Goal: Task Accomplishment & Management: Complete application form

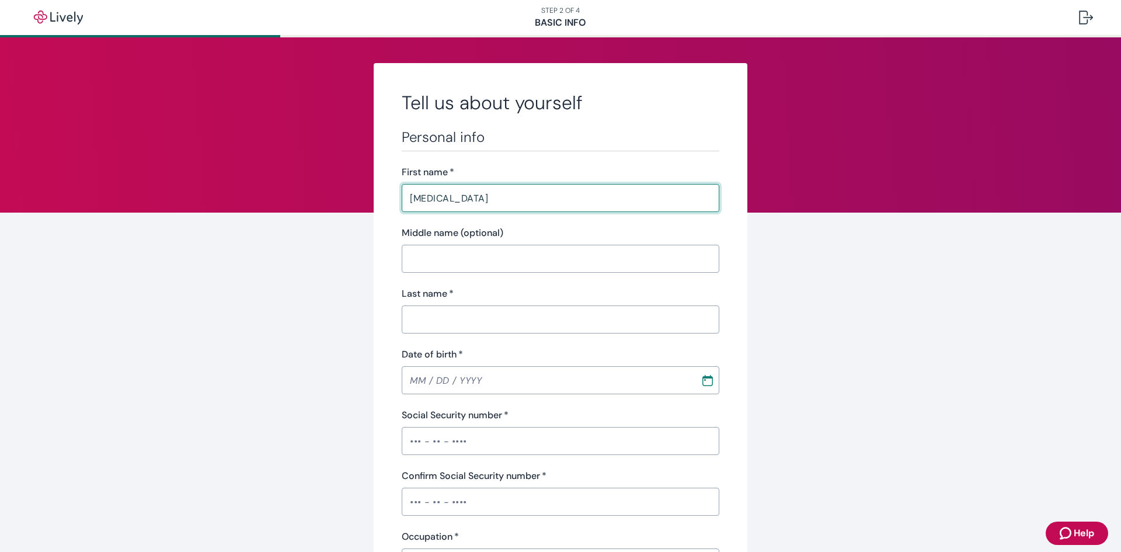
type input "Skylar"
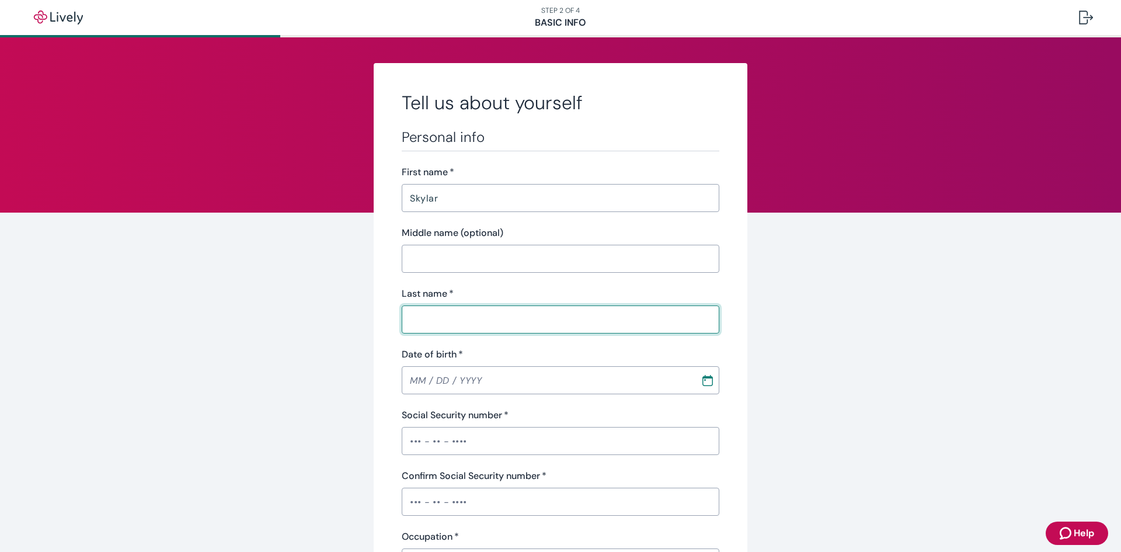
click at [530, 329] on input "Last name   *" at bounding box center [561, 319] width 318 height 23
type input "[PERSON_NAME]"
click at [415, 376] on input "MM / DD / YYYY" at bounding box center [547, 380] width 291 height 23
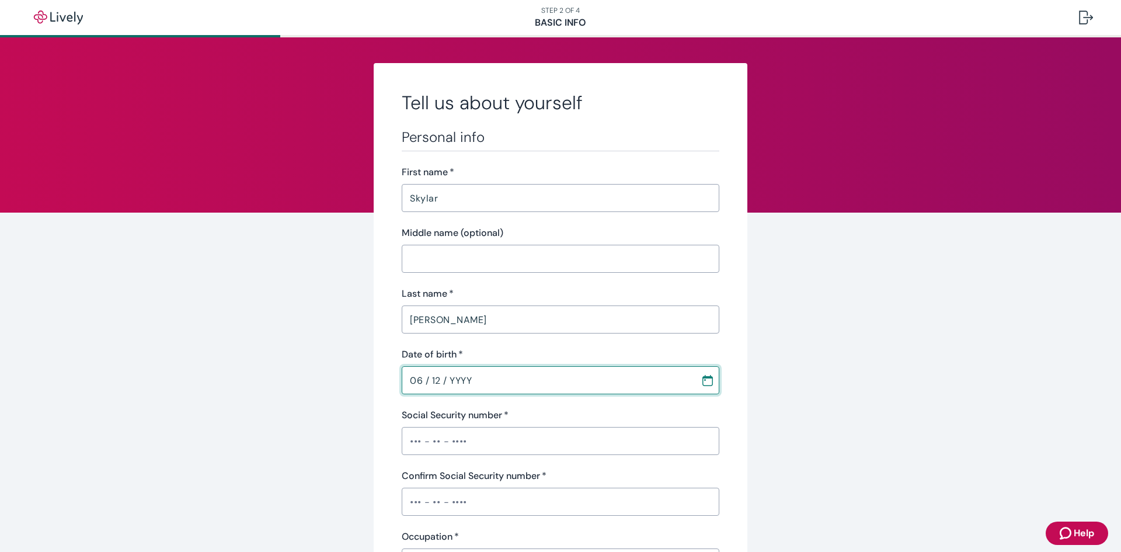
click at [436, 381] on input "06 / 12 / YYYY" at bounding box center [547, 380] width 291 height 23
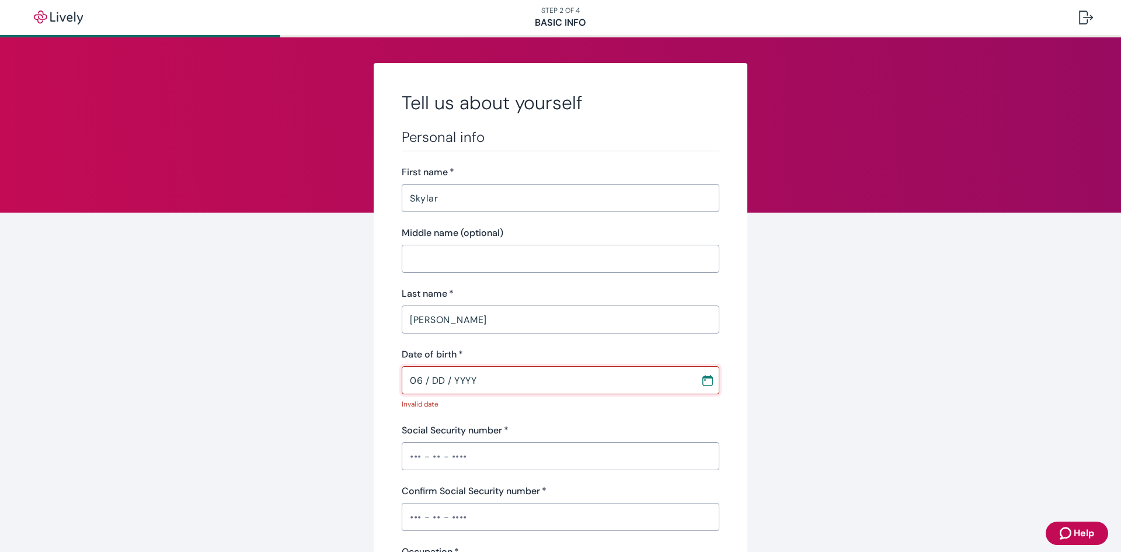
click at [440, 380] on input "06 / DD / YYYY" at bounding box center [547, 380] width 291 height 23
click at [439, 386] on input "06 / 08 / YYYY" at bounding box center [547, 380] width 291 height 23
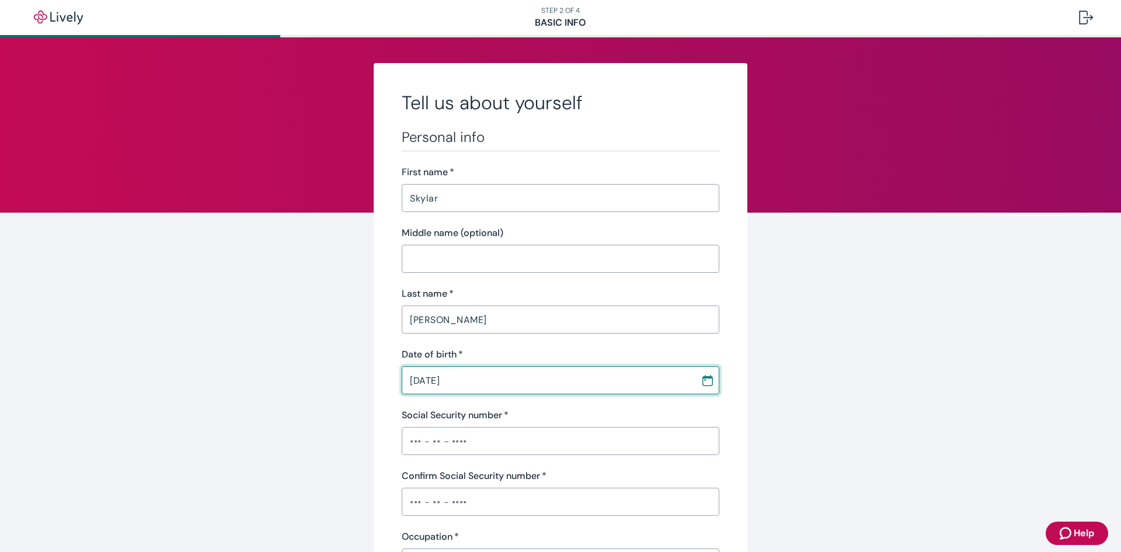
type input "[DATE]"
click at [405, 445] on input "Social Security number   *" at bounding box center [561, 440] width 318 height 23
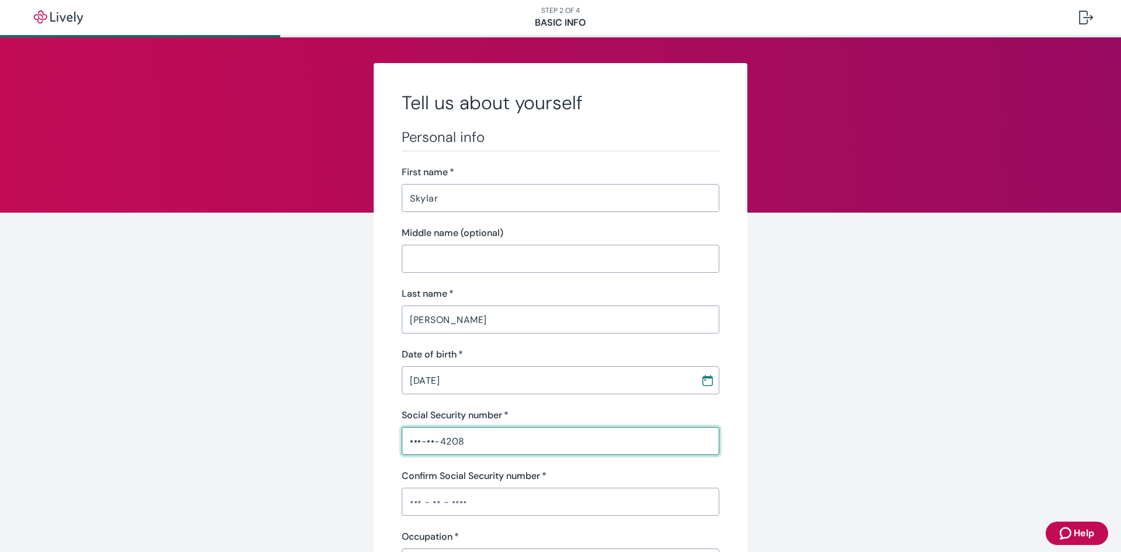
type input "•••-••-4208"
click at [418, 506] on input "Confirm Social Security number   *" at bounding box center [561, 501] width 318 height 23
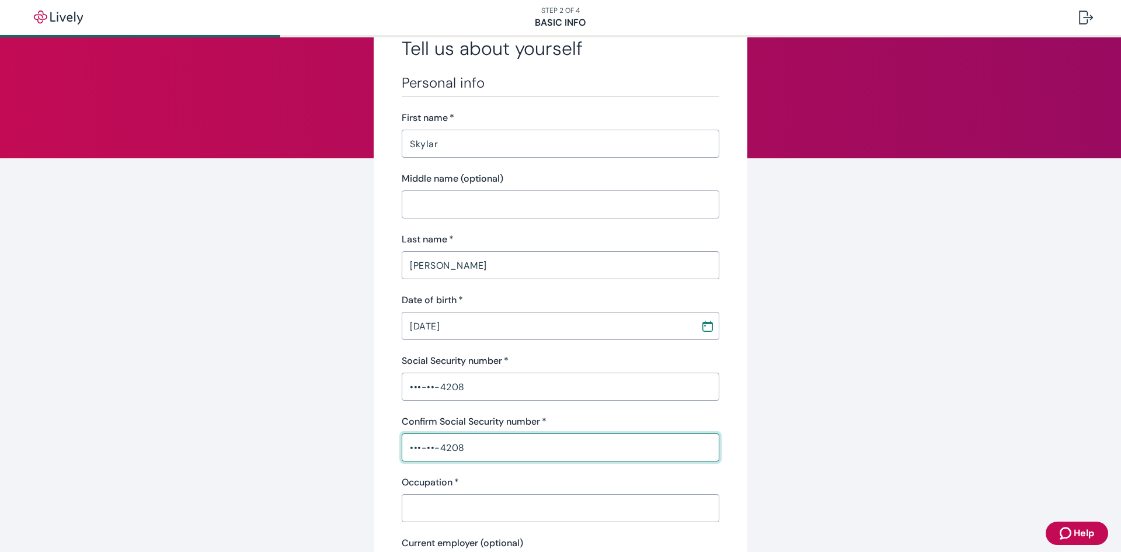
scroll to position [117, 0]
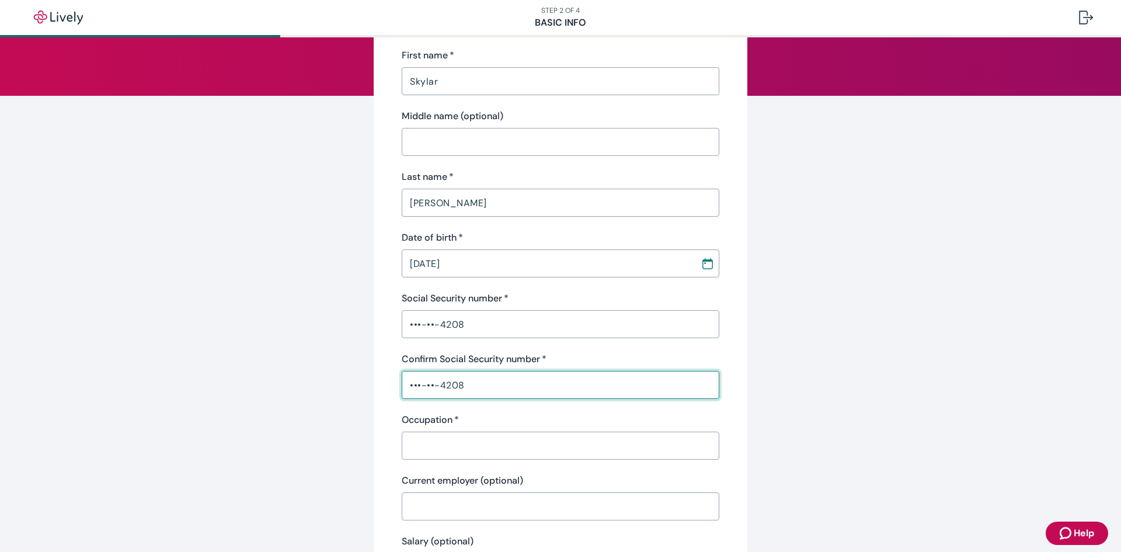
type input "•••-••-4208"
click at [473, 449] on input "Occupation   *" at bounding box center [561, 445] width 318 height 23
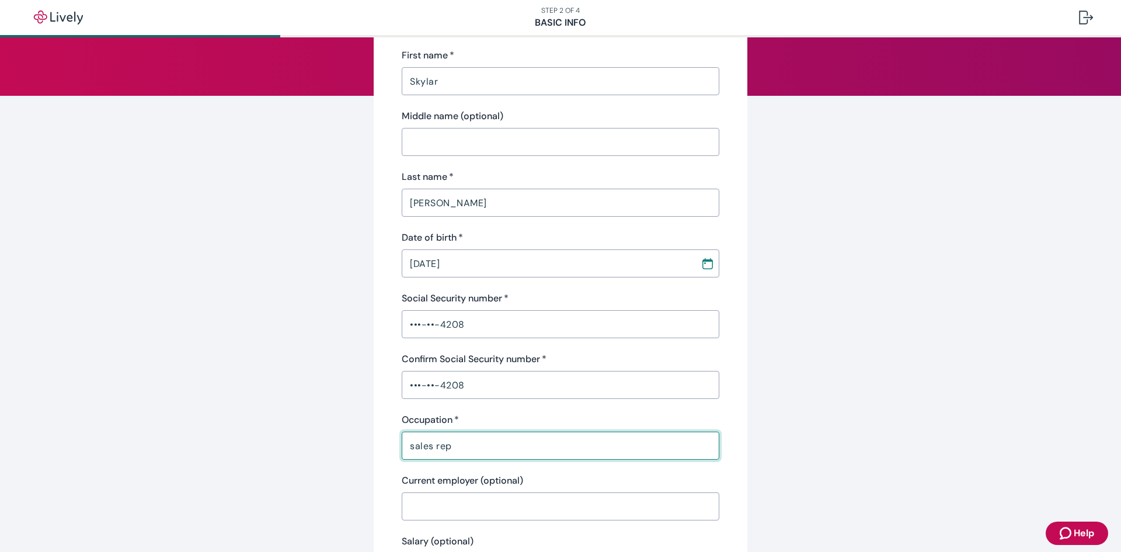
scroll to position [350, 0]
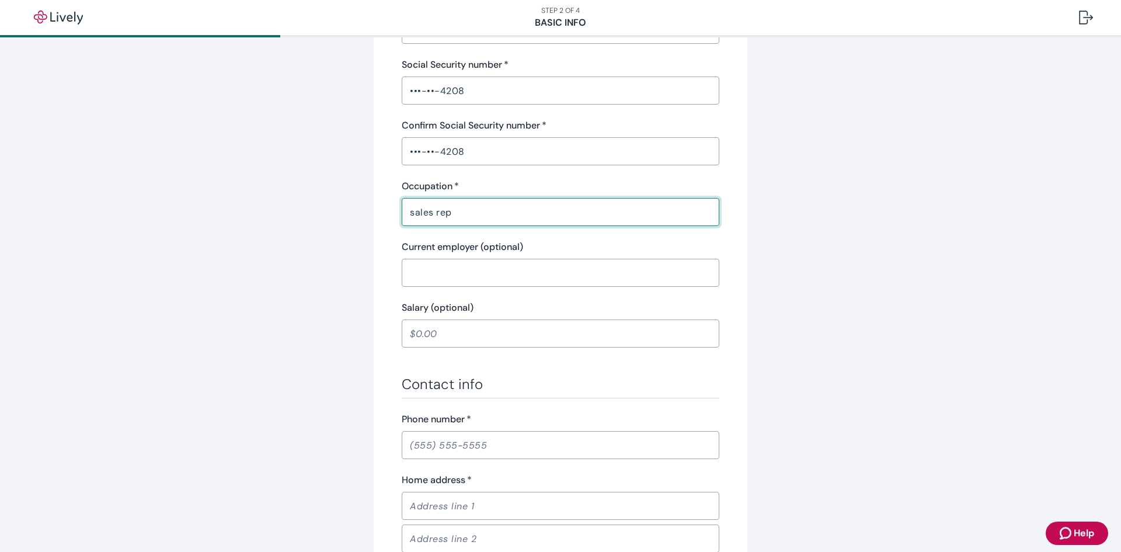
type input "sales rep"
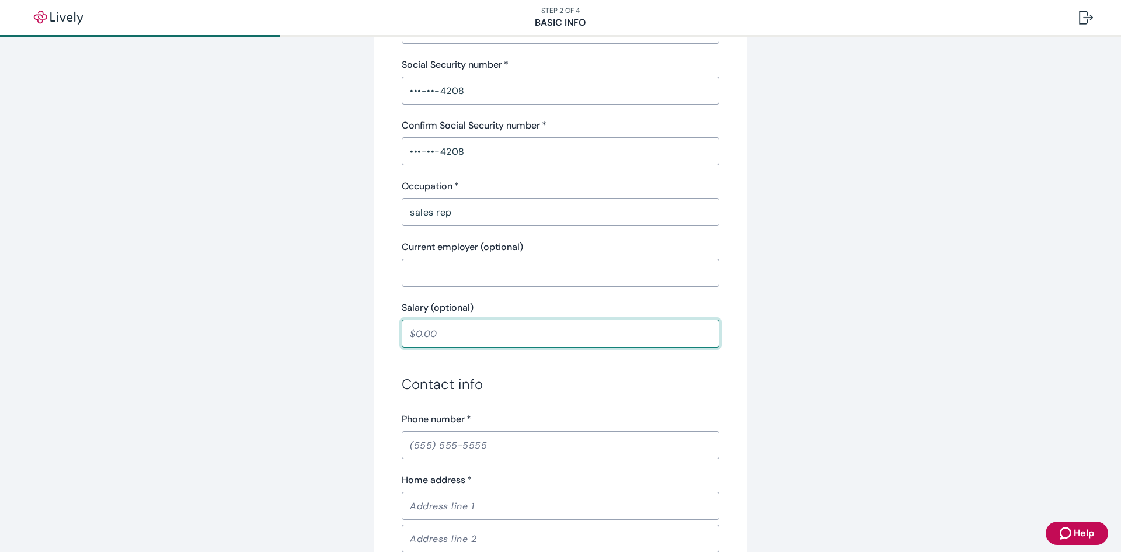
click at [457, 342] on input "Salary (optional)" at bounding box center [561, 333] width 318 height 23
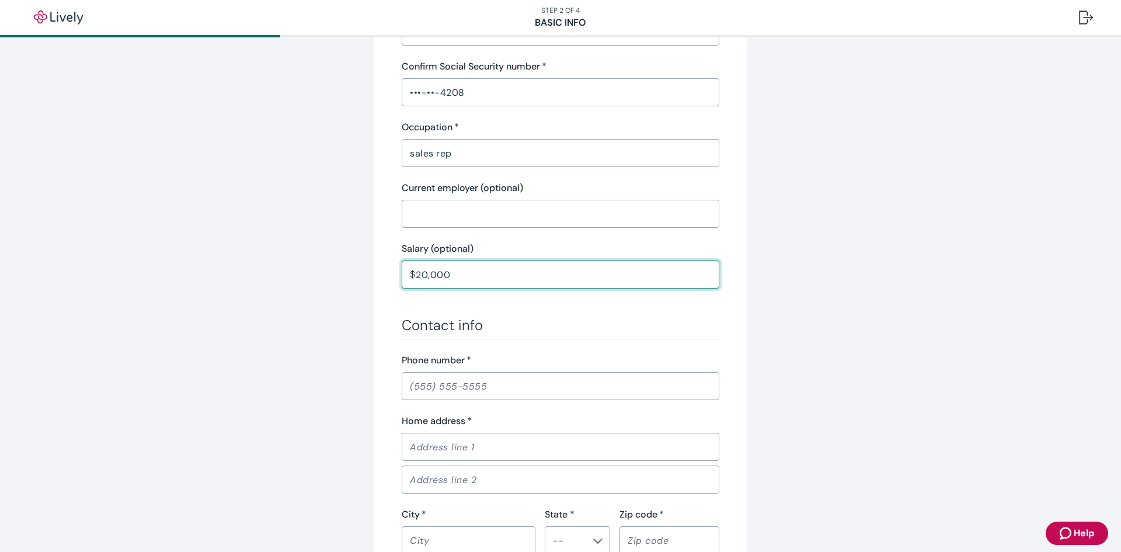
scroll to position [584, 0]
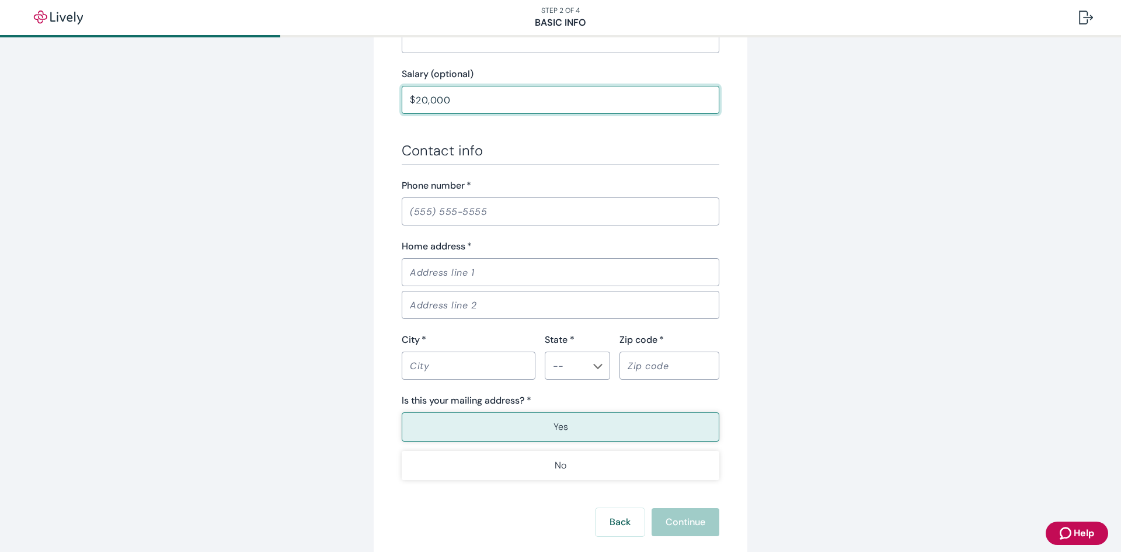
type input "20,000.00"
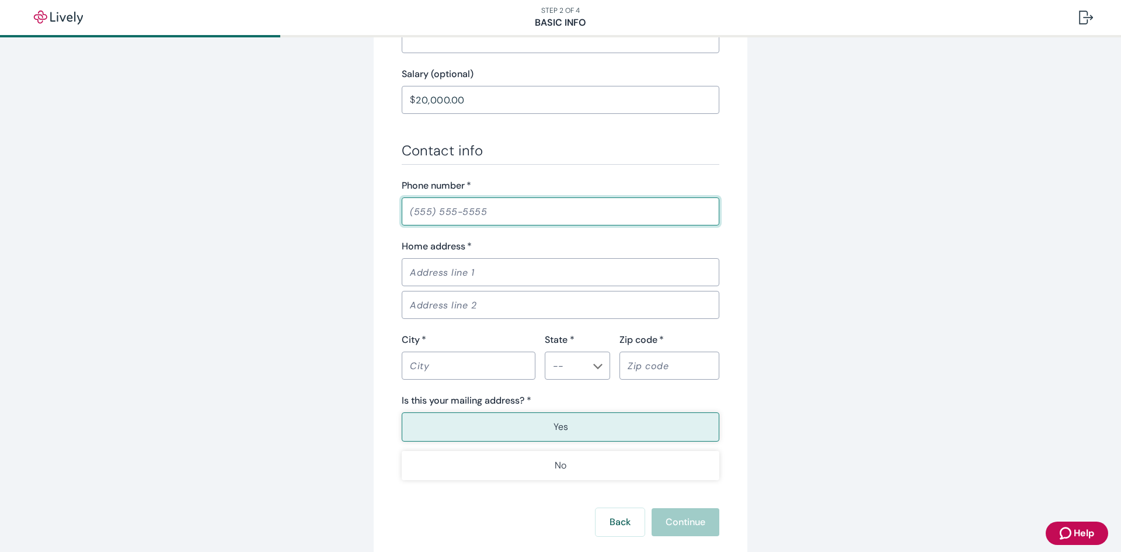
click at [414, 213] on input "Phone number   *" at bounding box center [561, 211] width 318 height 23
type input "[PHONE_NUMBER]"
click at [457, 282] on input "Home address   *" at bounding box center [561, 272] width 318 height 23
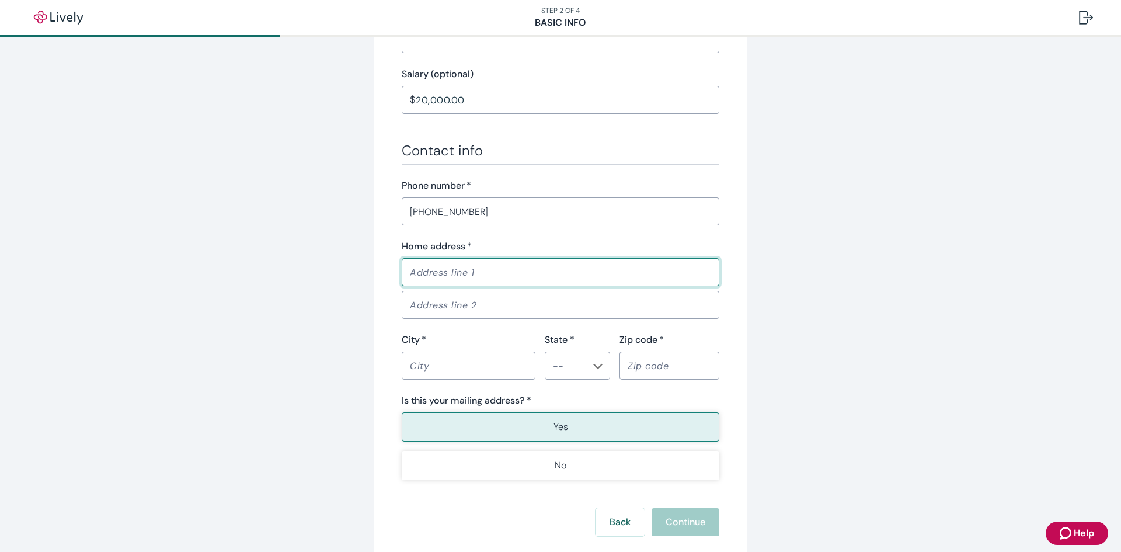
type input "75 tumbleweed [PERSON_NAME] co 80498"
click at [450, 364] on input "City   *" at bounding box center [469, 365] width 134 height 23
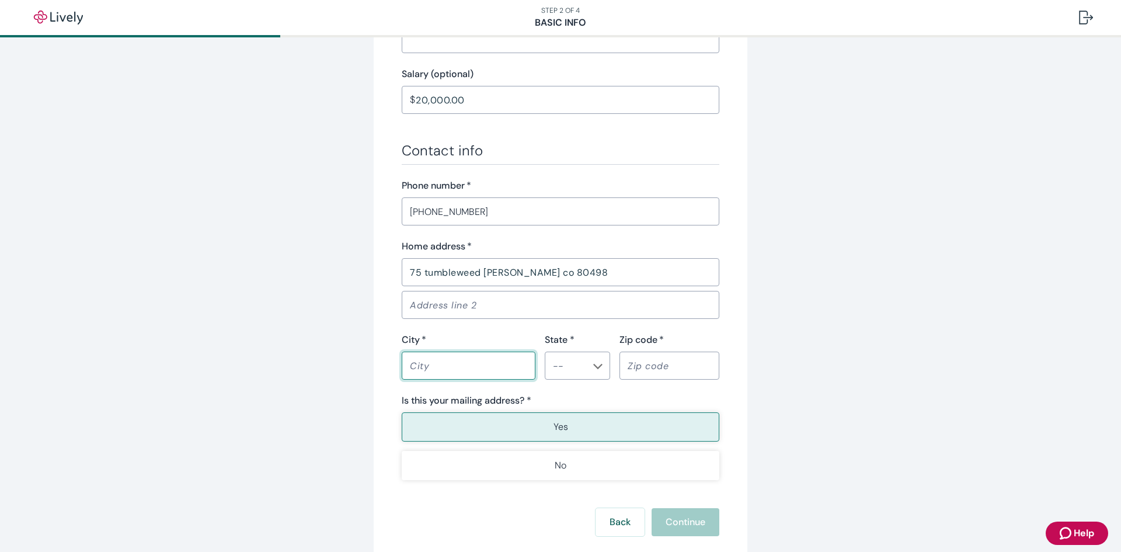
type input "Silverthorne"
click at [589, 376] on div "​" at bounding box center [577, 366] width 65 height 28
click at [558, 275] on li "CO" at bounding box center [573, 272] width 65 height 21
type input "CO"
click at [652, 370] on input "Zip code   *" at bounding box center [670, 365] width 100 height 23
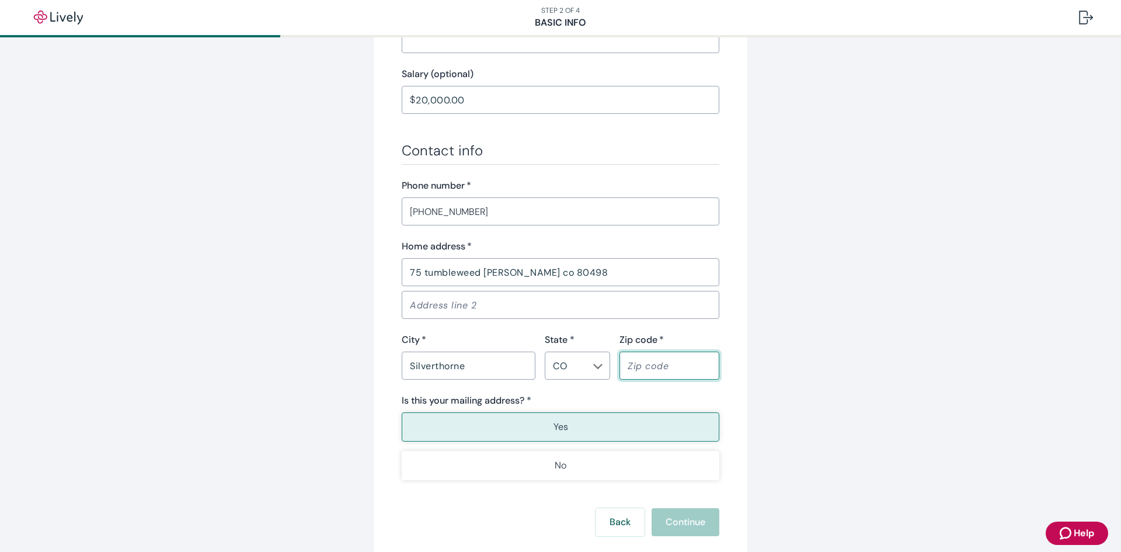
type input "80498"
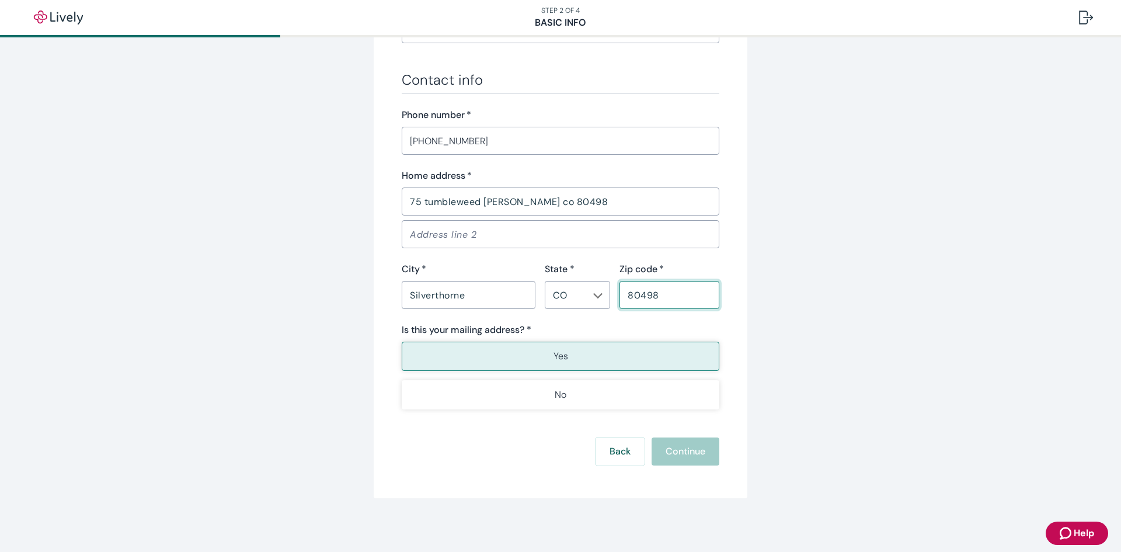
scroll to position [657, 0]
click at [633, 353] on button "Yes" at bounding box center [561, 353] width 318 height 29
click at [670, 447] on button "Continue" at bounding box center [686, 449] width 68 height 28
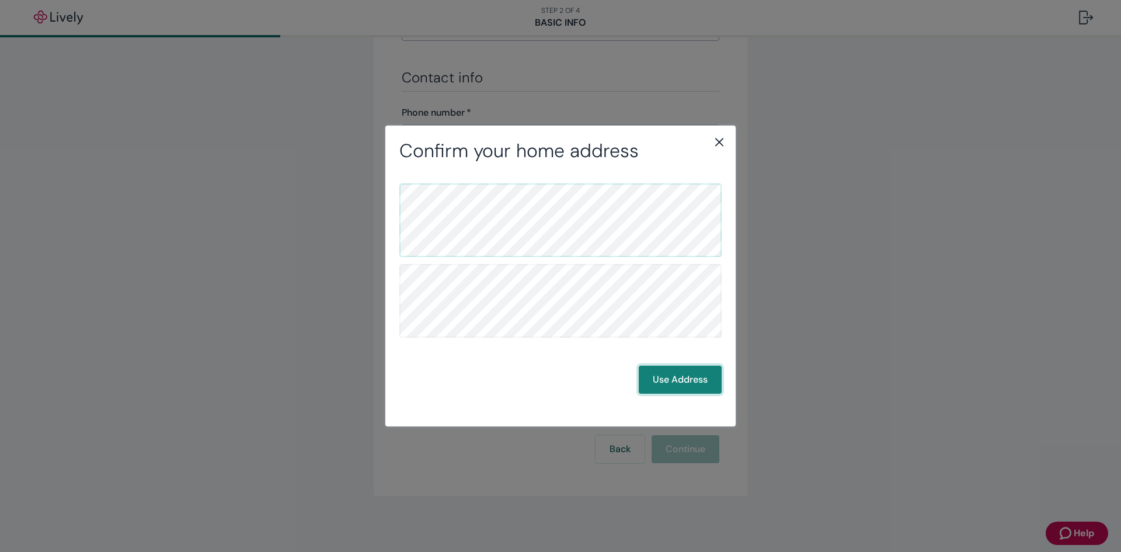
click at [699, 389] on button "Use Address" at bounding box center [680, 380] width 83 height 28
drag, startPoint x: 666, startPoint y: 359, endPoint x: 661, endPoint y: 369, distance: 10.7
click at [664, 362] on div "Back Use Address" at bounding box center [561, 288] width 322 height 210
click at [661, 370] on button "Use Address" at bounding box center [680, 380] width 83 height 28
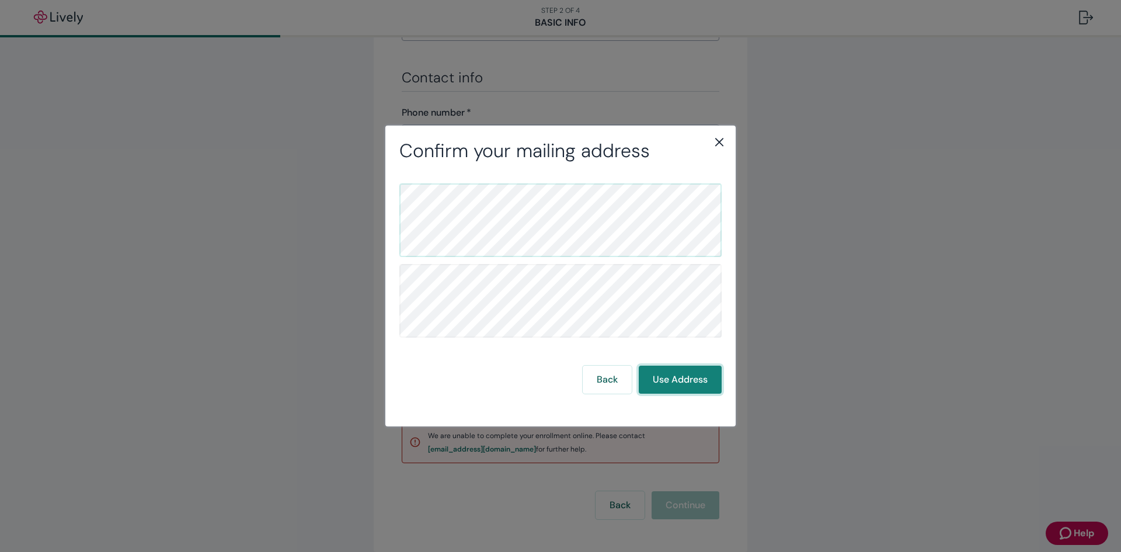
click at [661, 370] on button "Use Address" at bounding box center [680, 380] width 83 height 28
click at [611, 391] on button "Back" at bounding box center [607, 380] width 49 height 28
click at [664, 373] on button "Use Address" at bounding box center [680, 380] width 83 height 28
click at [660, 379] on button "Use Address" at bounding box center [680, 380] width 83 height 28
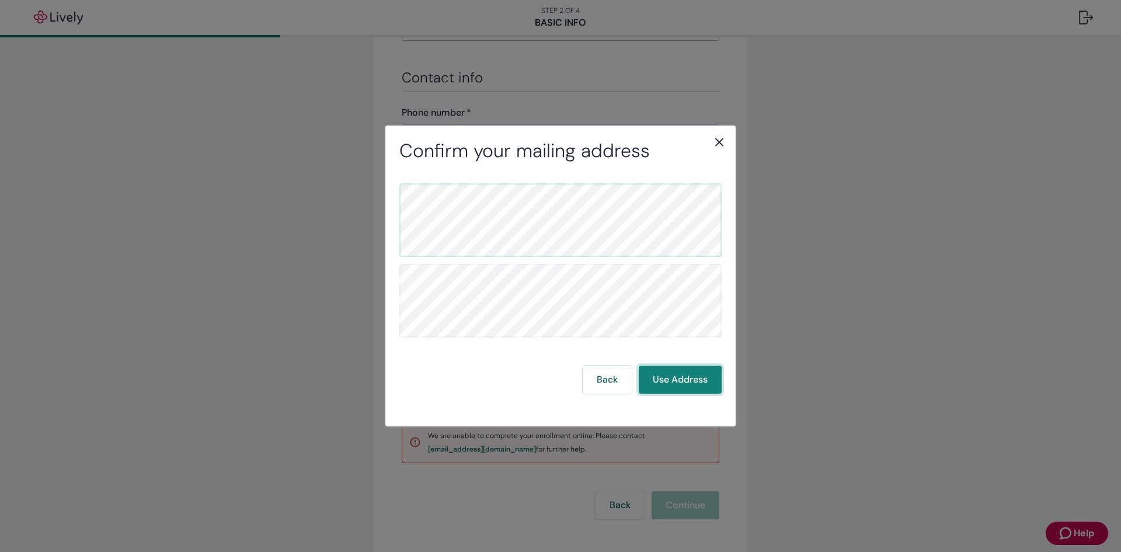
click at [660, 379] on button "Use Address" at bounding box center [680, 380] width 83 height 28
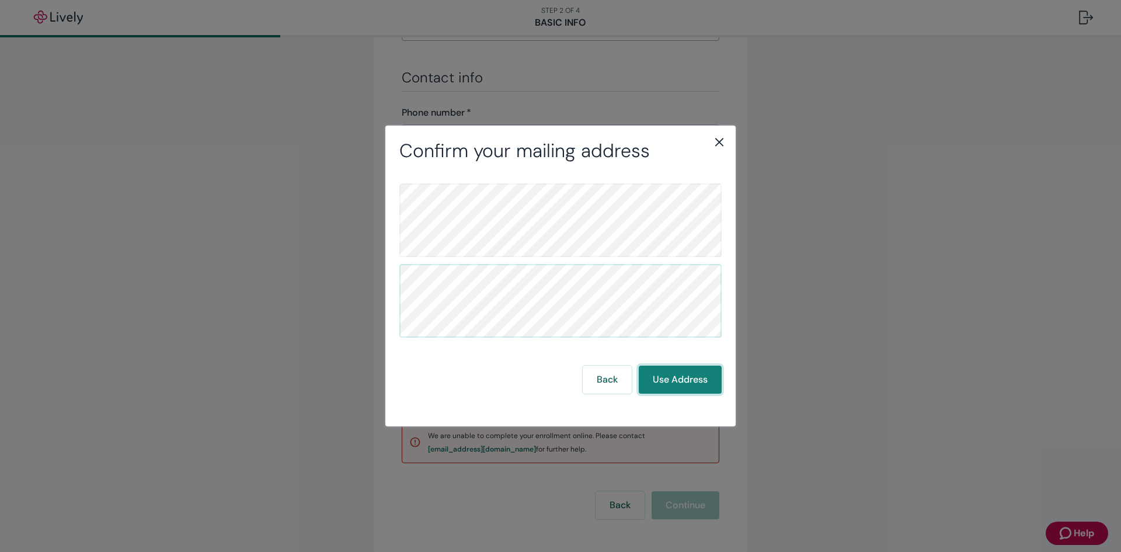
click at [662, 373] on button "Use Address" at bounding box center [680, 380] width 83 height 28
click at [720, 128] on div "Confirm your mailing address Back Use Address" at bounding box center [561, 276] width 350 height 300
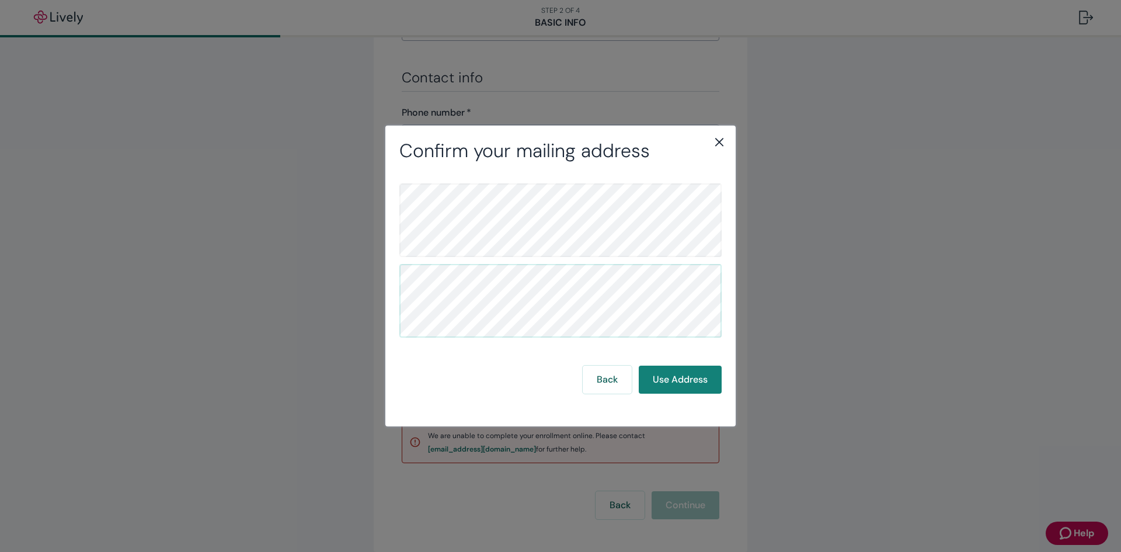
drag, startPoint x: 710, startPoint y: 132, endPoint x: 718, endPoint y: 138, distance: 10.0
click at [711, 133] on div "Confirm your mailing address Back Use Address" at bounding box center [561, 276] width 350 height 300
click at [718, 140] on icon "close" at bounding box center [720, 142] width 14 height 14
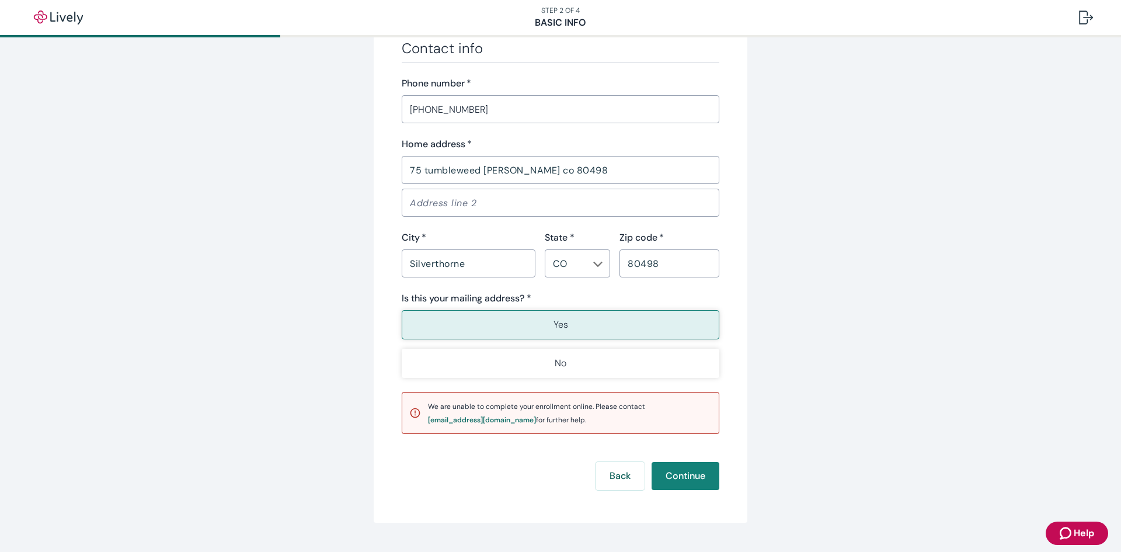
scroll to position [713, 0]
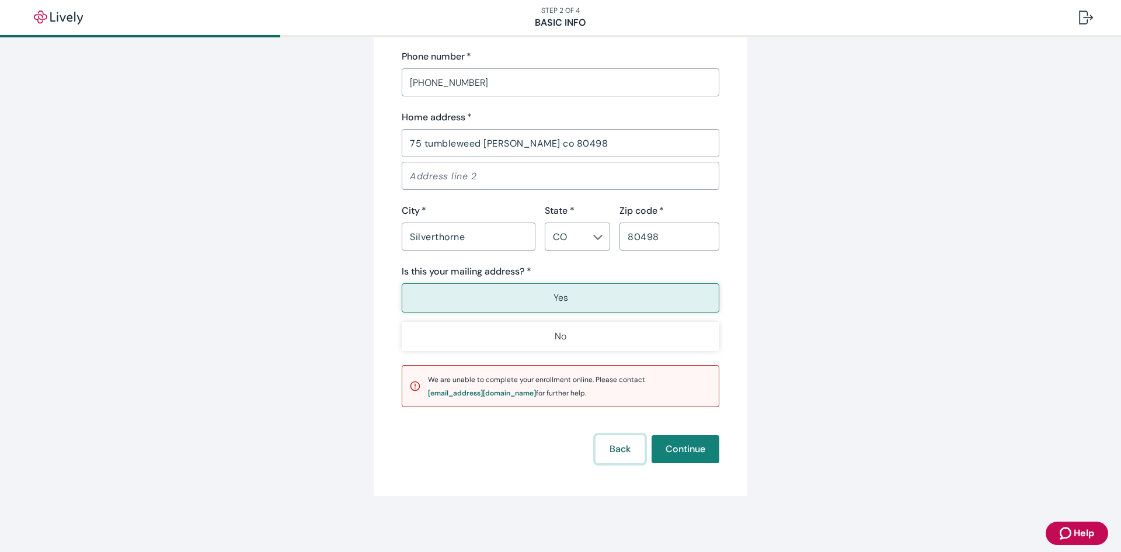
click at [631, 449] on button "Back" at bounding box center [620, 449] width 49 height 28
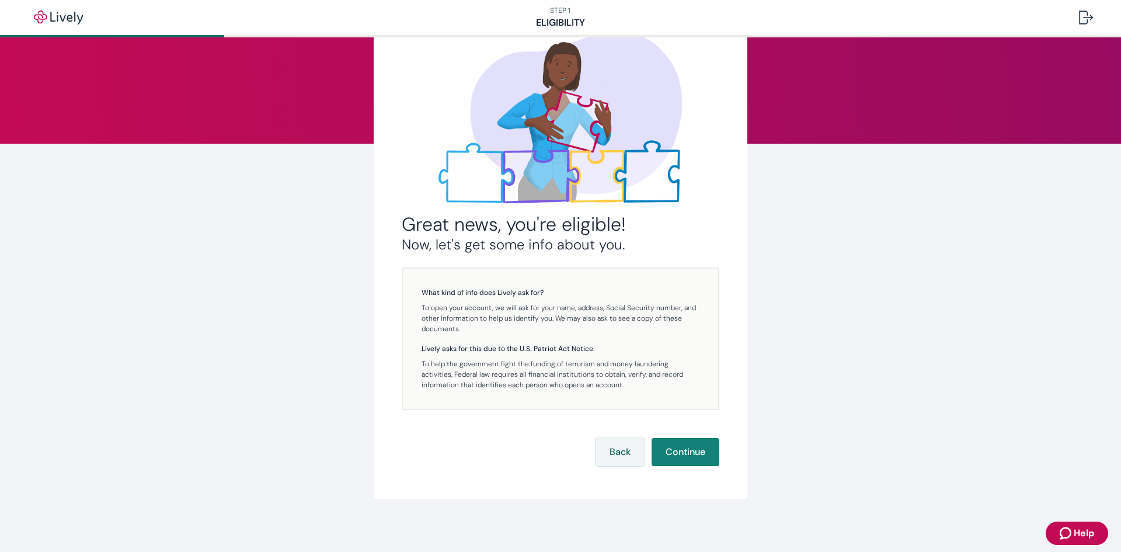
scroll to position [72, 0]
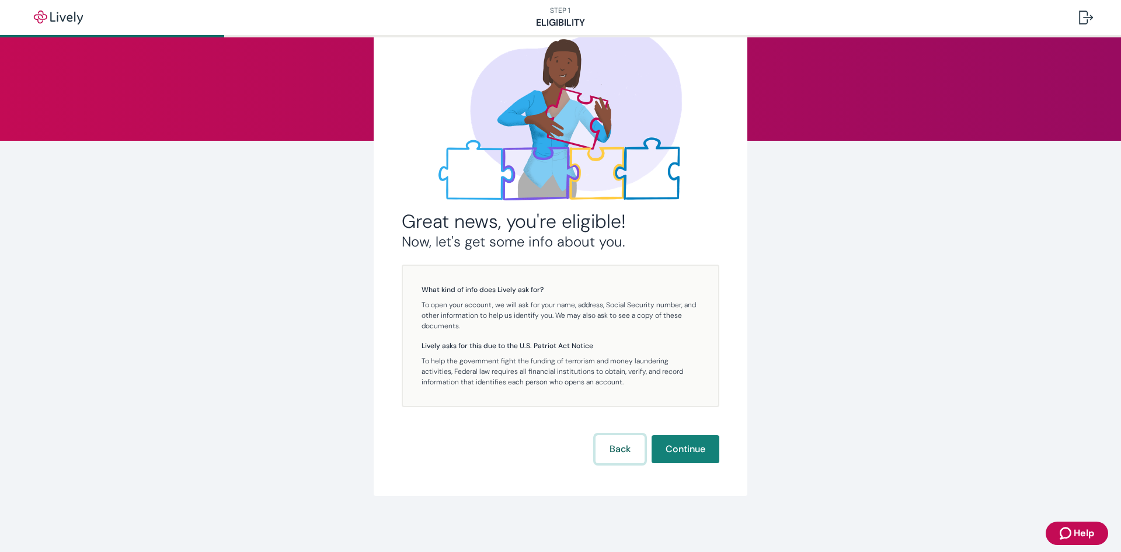
click at [612, 452] on button "Back" at bounding box center [620, 449] width 49 height 28
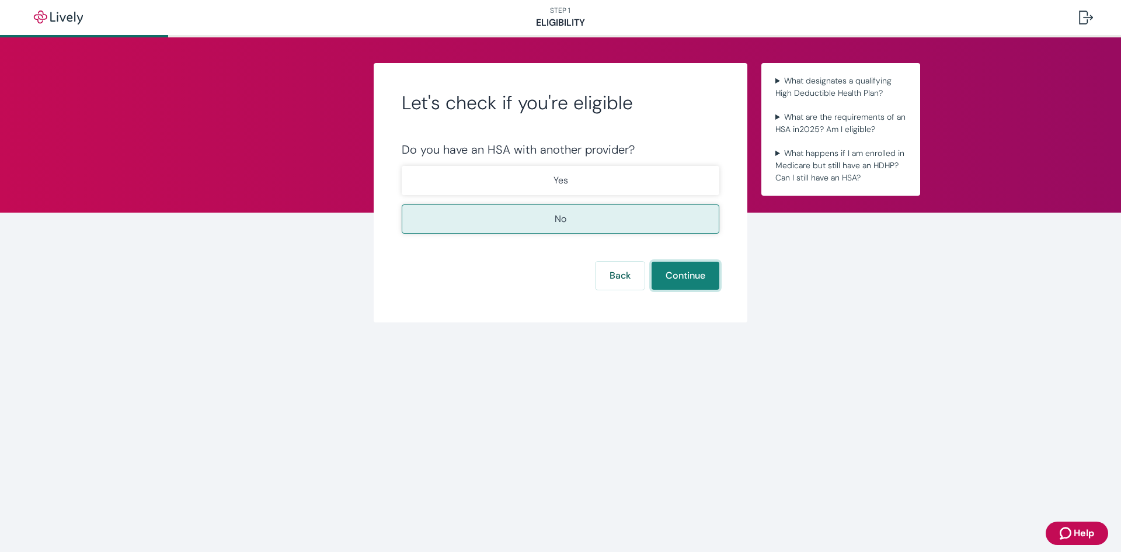
click at [692, 275] on button "Continue" at bounding box center [686, 276] width 68 height 28
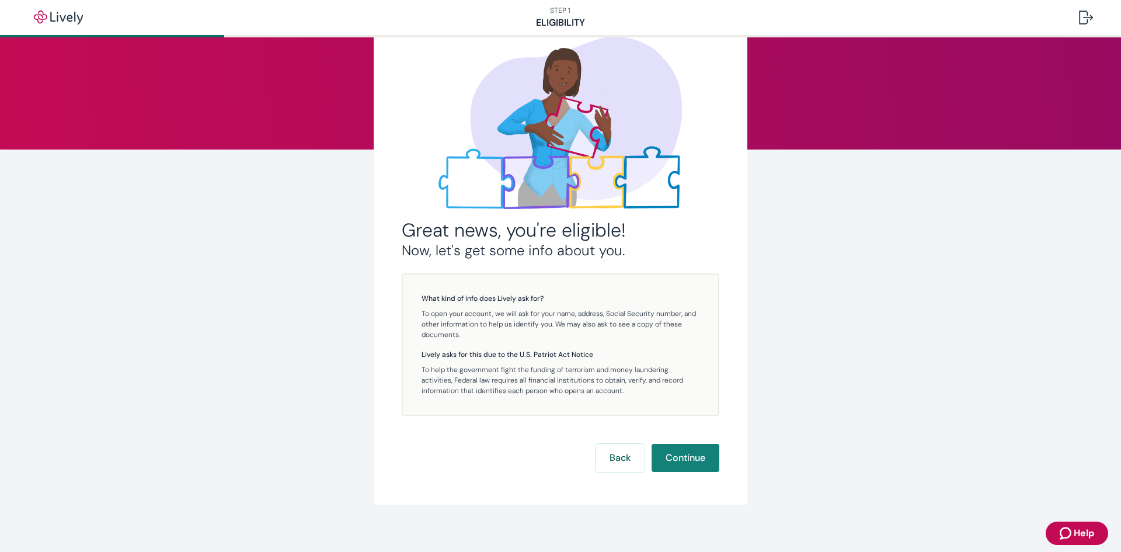
scroll to position [72, 0]
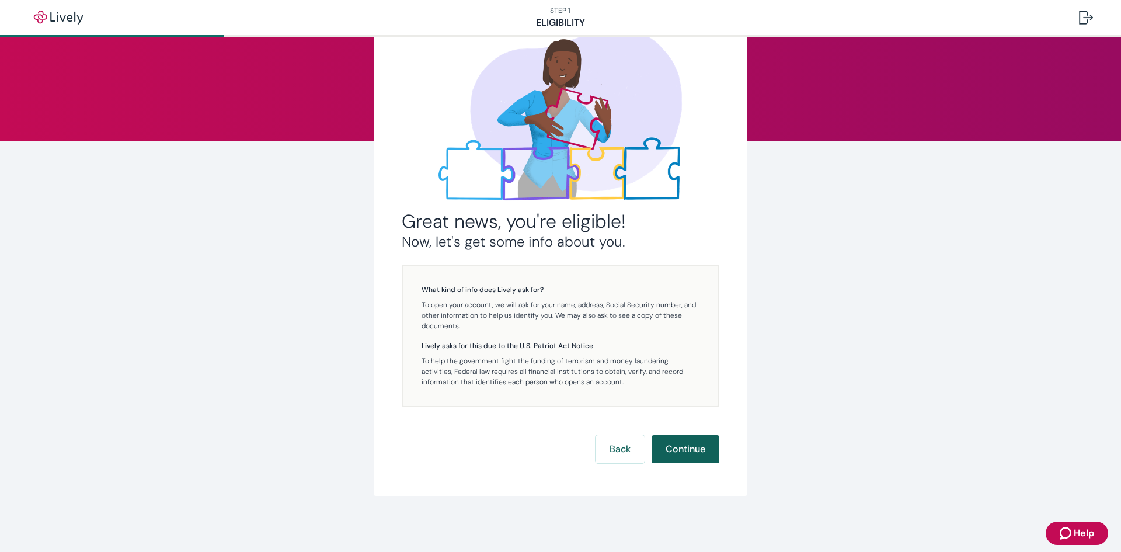
click at [663, 452] on button "Continue" at bounding box center [686, 449] width 68 height 28
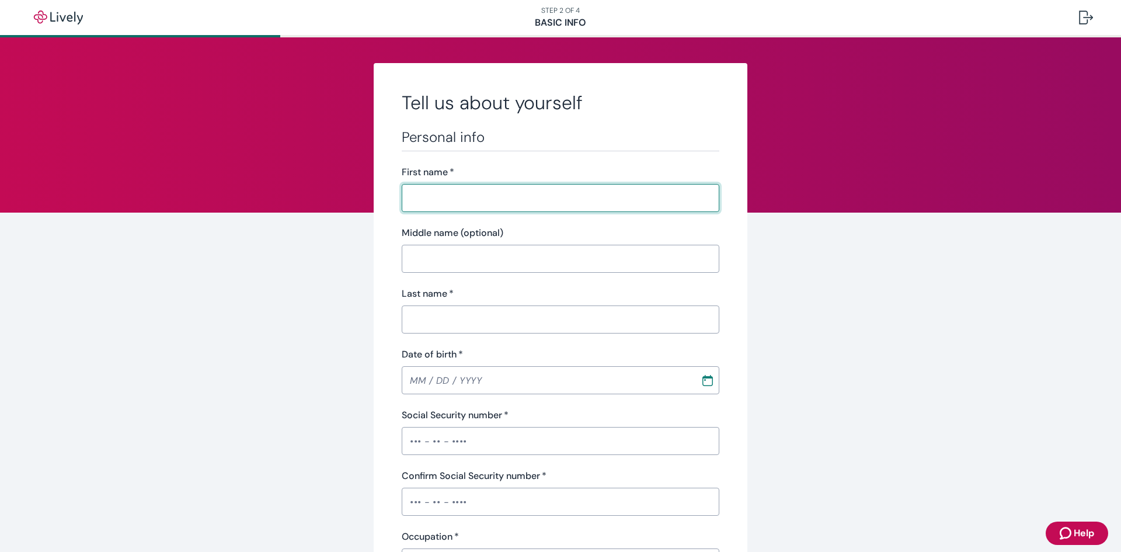
click at [488, 209] on input "First name   *" at bounding box center [561, 197] width 318 height 23
type input "Skylar"
type input "[PERSON_NAME]"
type input "[PHONE_NUMBER]"
type input "75 tumbleweed [PERSON_NAME] co 80498"
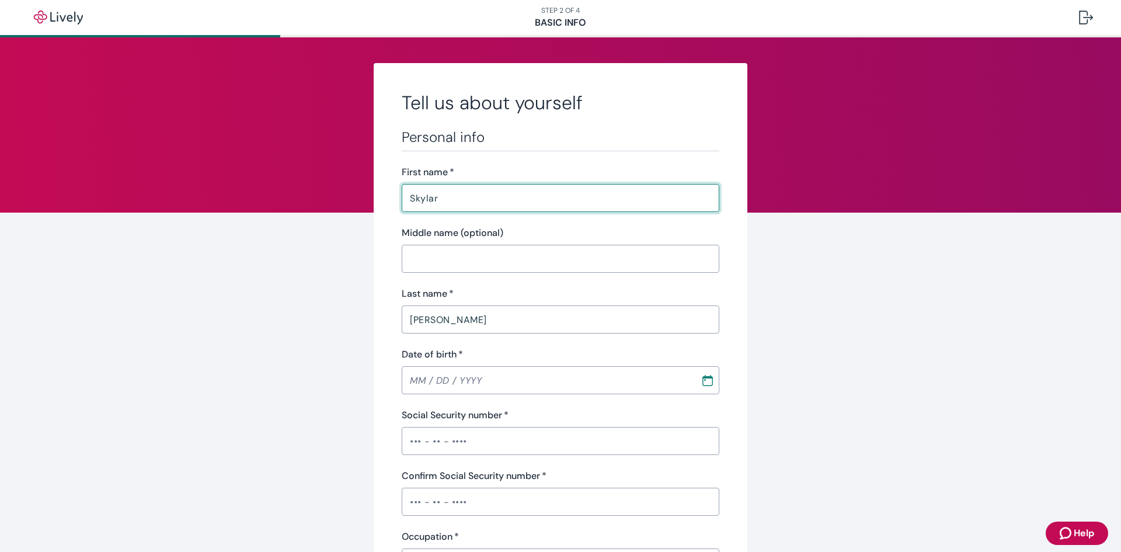
type input "Silverthorne"
type input "CO"
type input "80498"
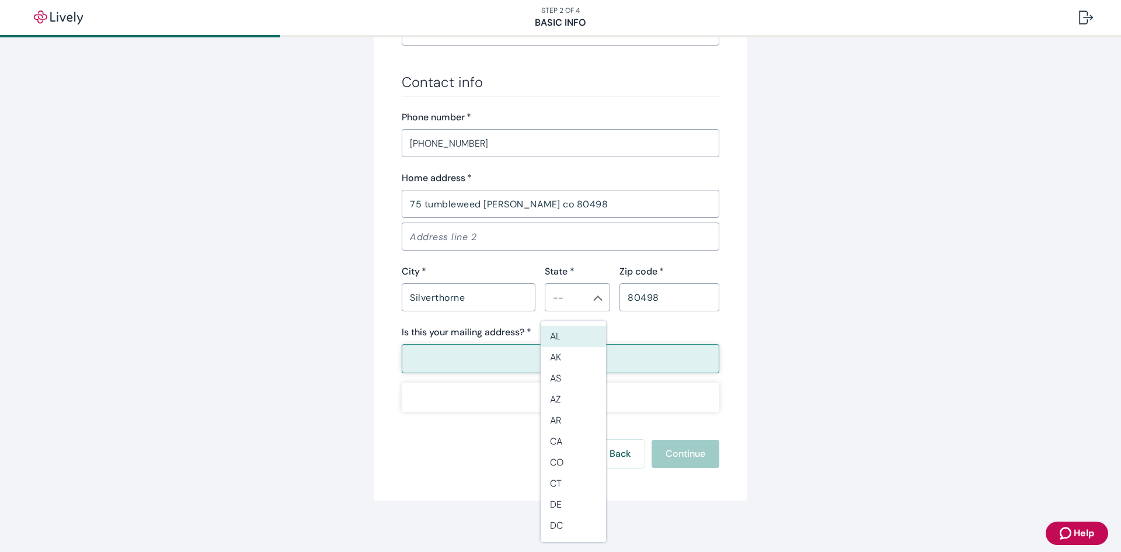
scroll to position [657, 0]
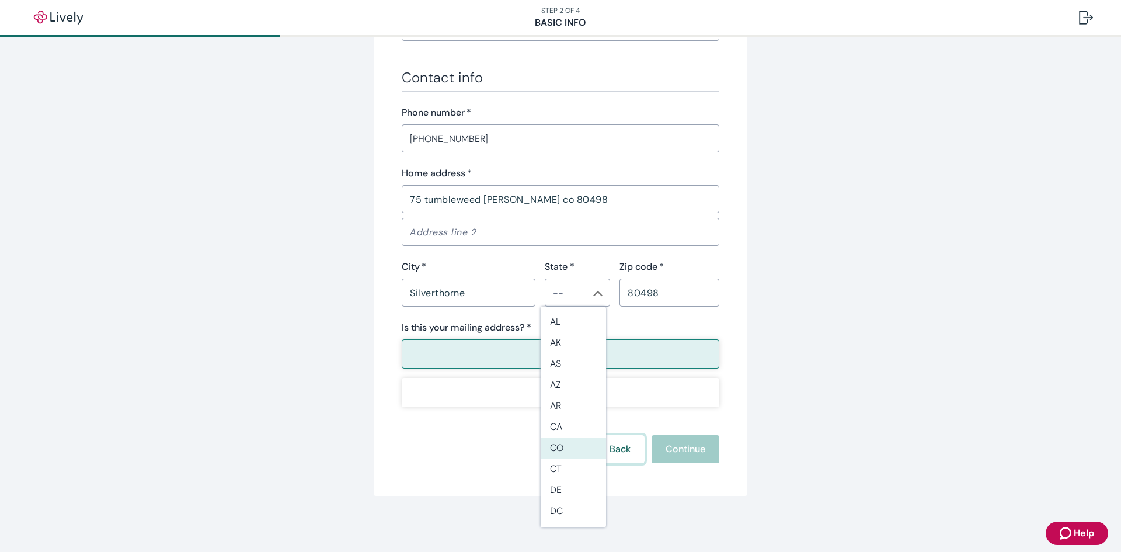
click at [621, 456] on button "Back" at bounding box center [620, 449] width 49 height 28
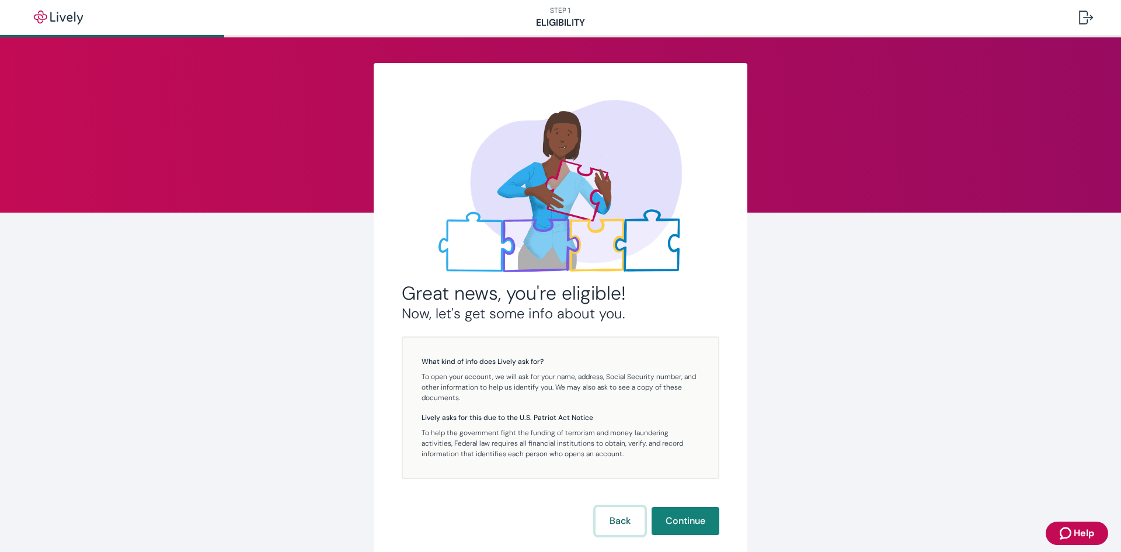
click at [606, 520] on button "Back" at bounding box center [620, 521] width 49 height 28
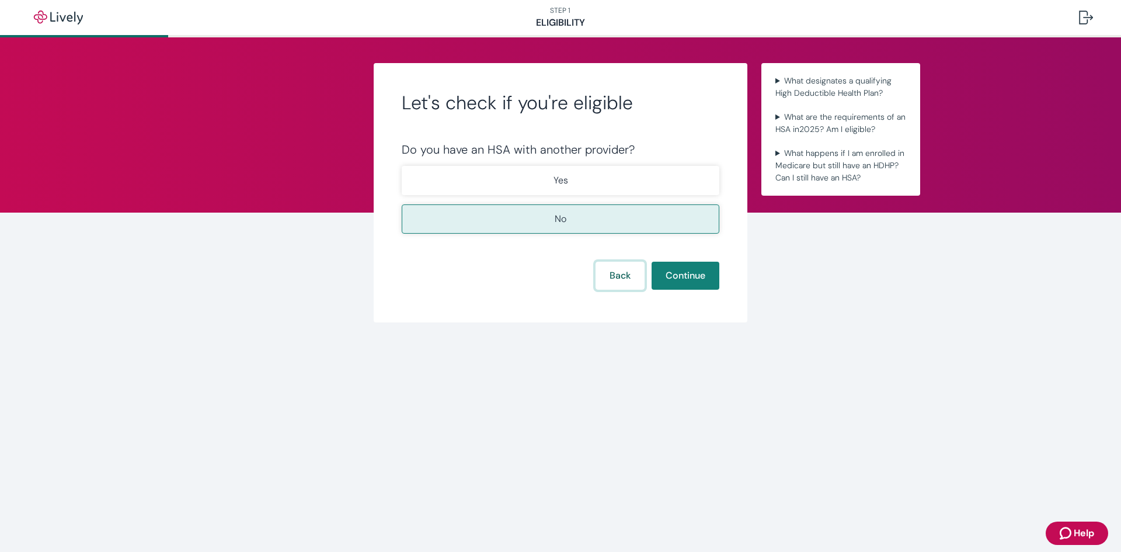
click at [610, 270] on button "Back" at bounding box center [620, 276] width 49 height 28
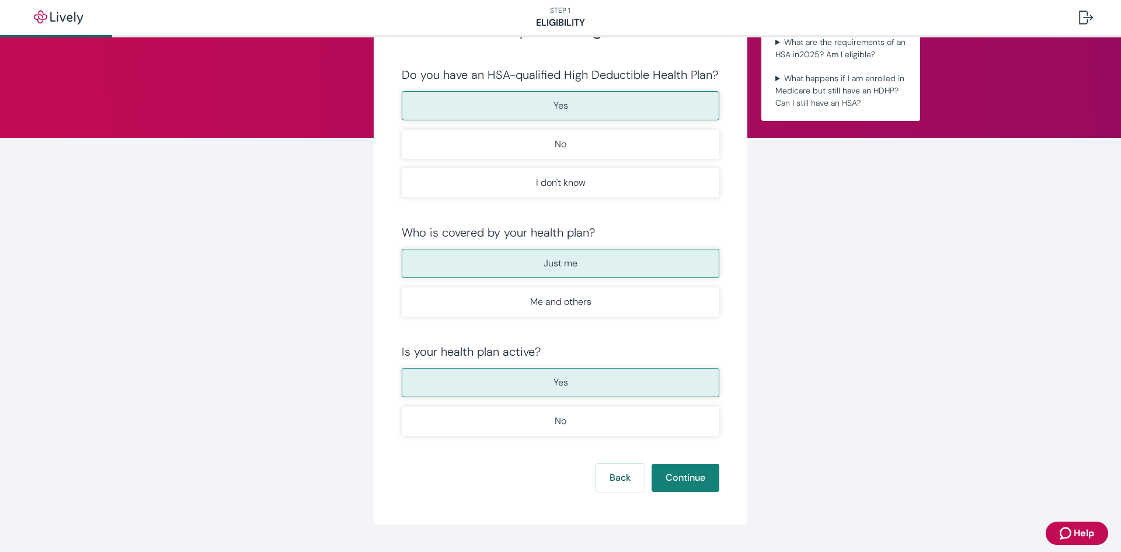
scroll to position [103, 0]
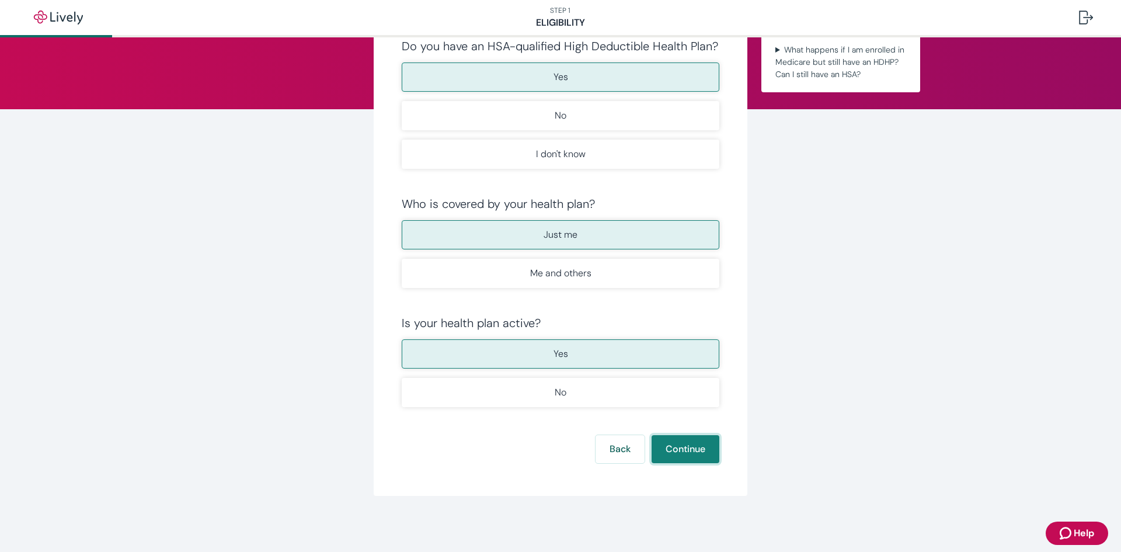
click at [697, 440] on button "Continue" at bounding box center [686, 449] width 68 height 28
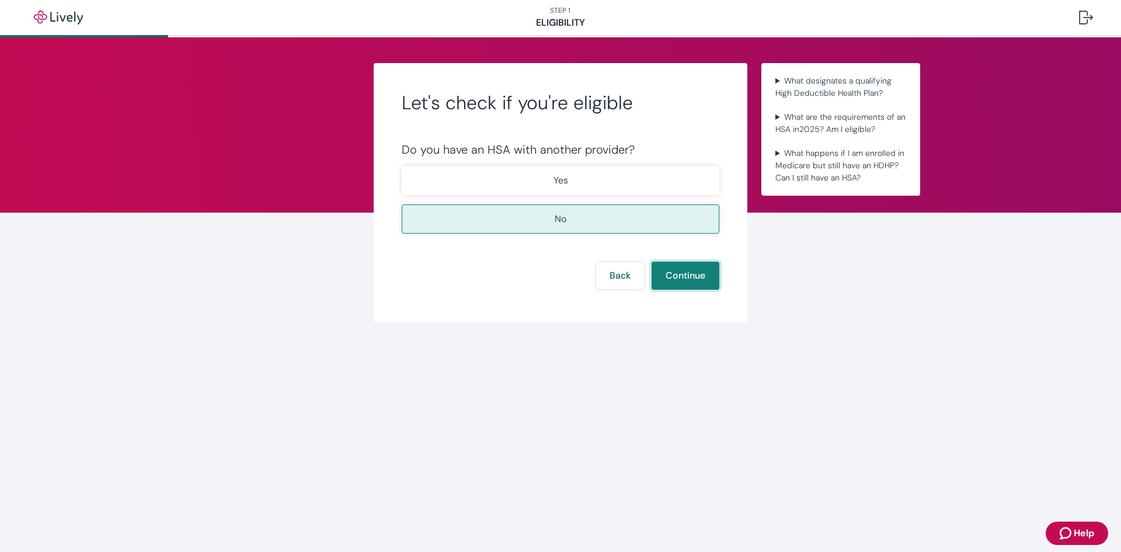
click at [702, 268] on button "Continue" at bounding box center [686, 276] width 68 height 28
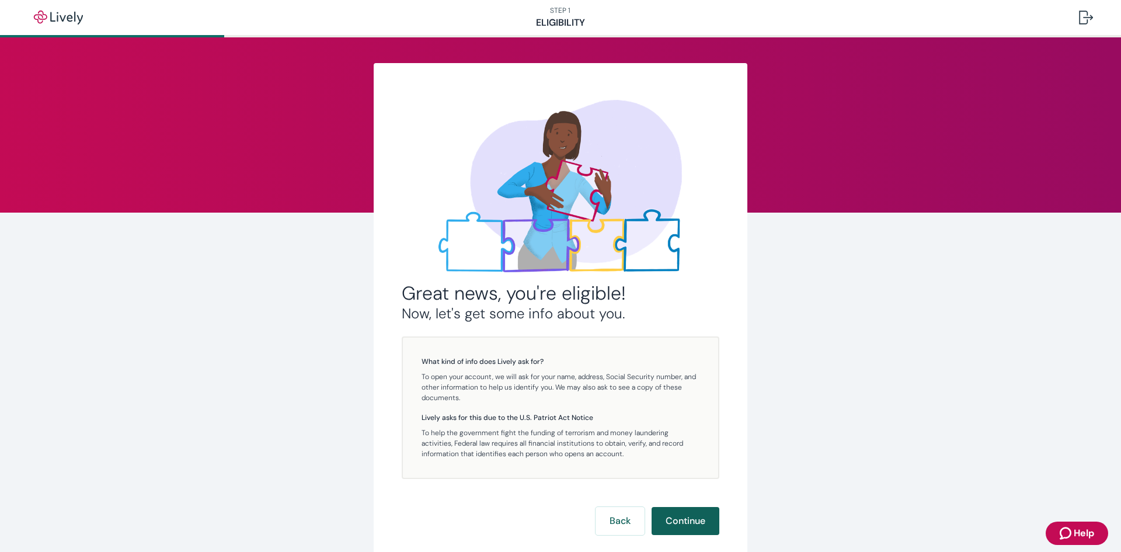
click at [690, 524] on button "Continue" at bounding box center [686, 521] width 68 height 28
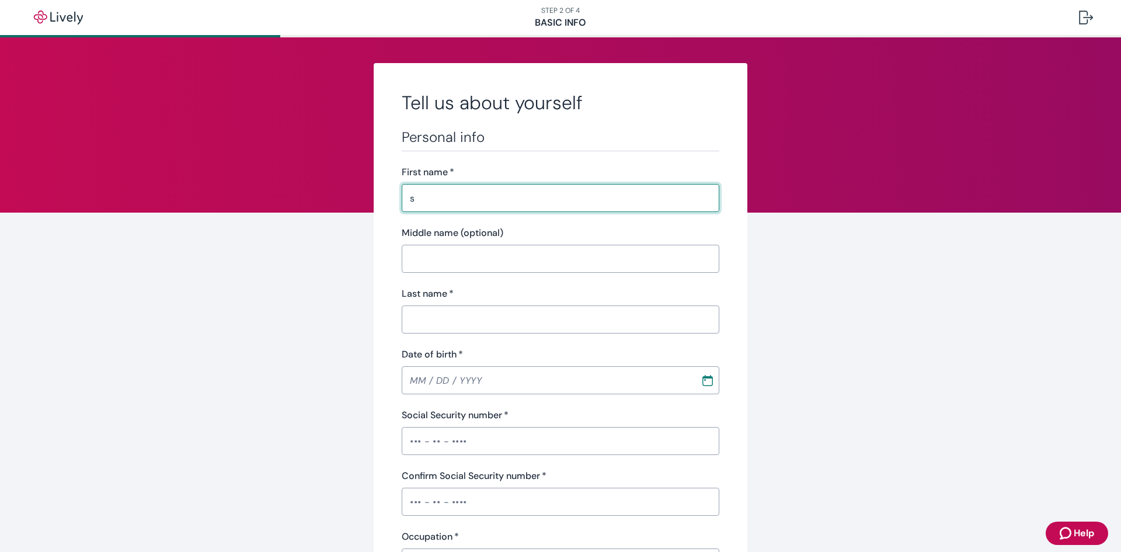
type input "Skylar"
type input "[PERSON_NAME]"
type input "[PHONE_NUMBER]"
type input "75 tumbleweed [PERSON_NAME] co 80498"
type input "Silverthorne"
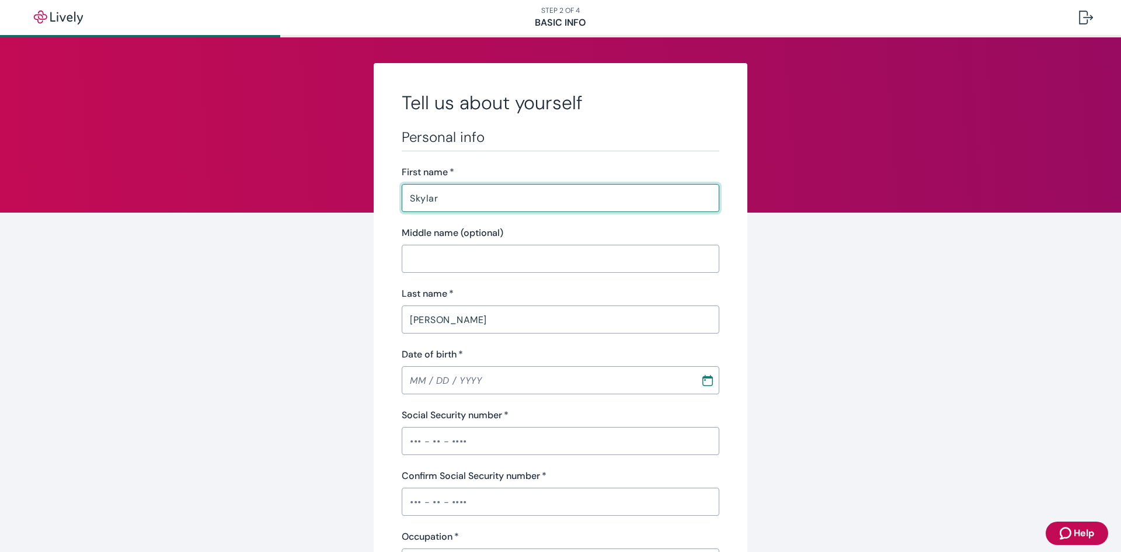
type input "CO"
type input "80498"
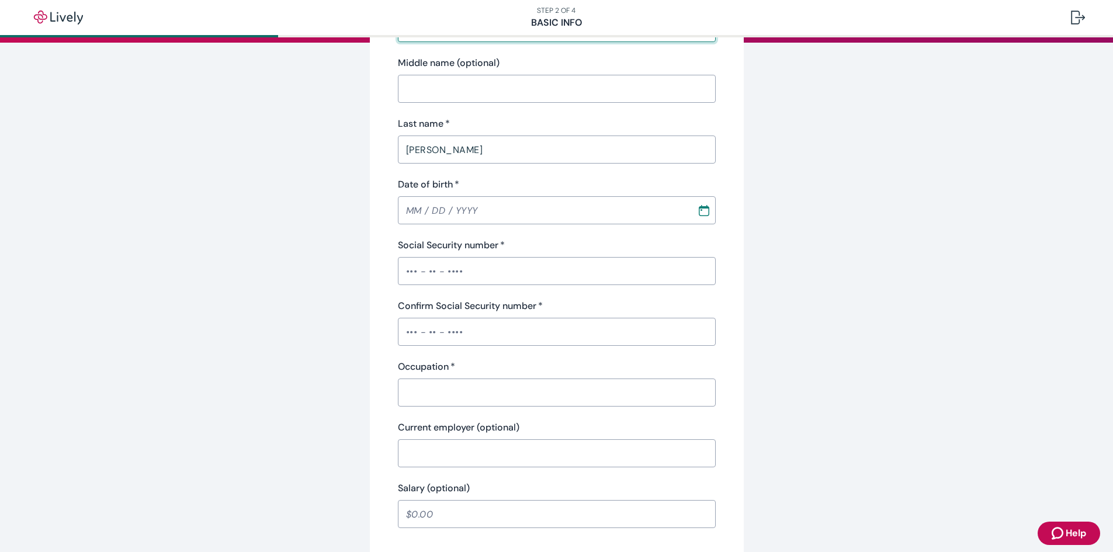
scroll to position [175, 0]
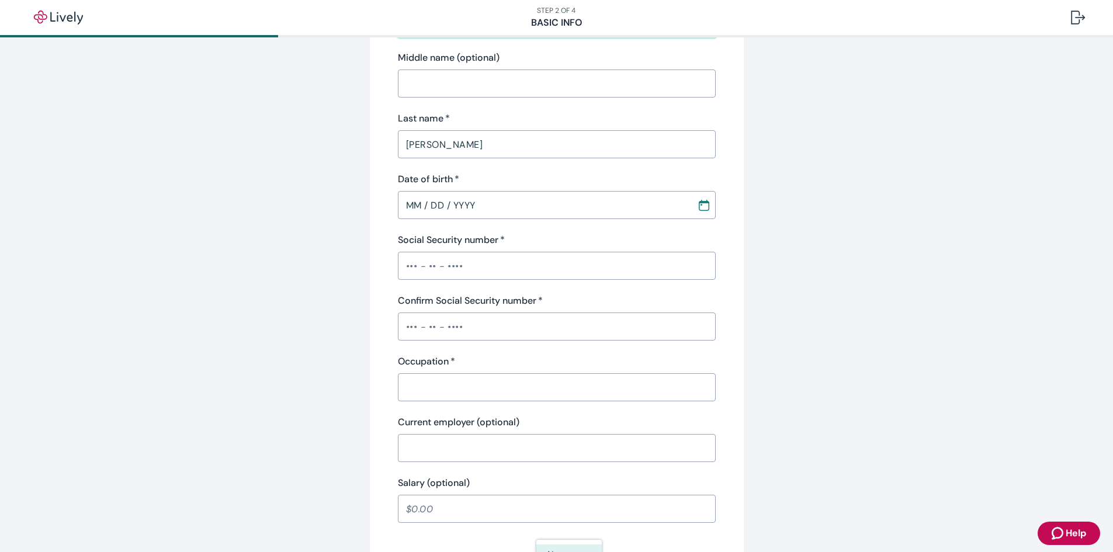
click at [416, 197] on input "MM / DD / YYYY" at bounding box center [543, 204] width 291 height 23
type input "[DATE]"
click at [414, 276] on input "Social Security number   *" at bounding box center [557, 265] width 318 height 23
type input "•••-••-4208"
click at [415, 318] on input "Confirm Social Security number   *" at bounding box center [557, 326] width 318 height 23
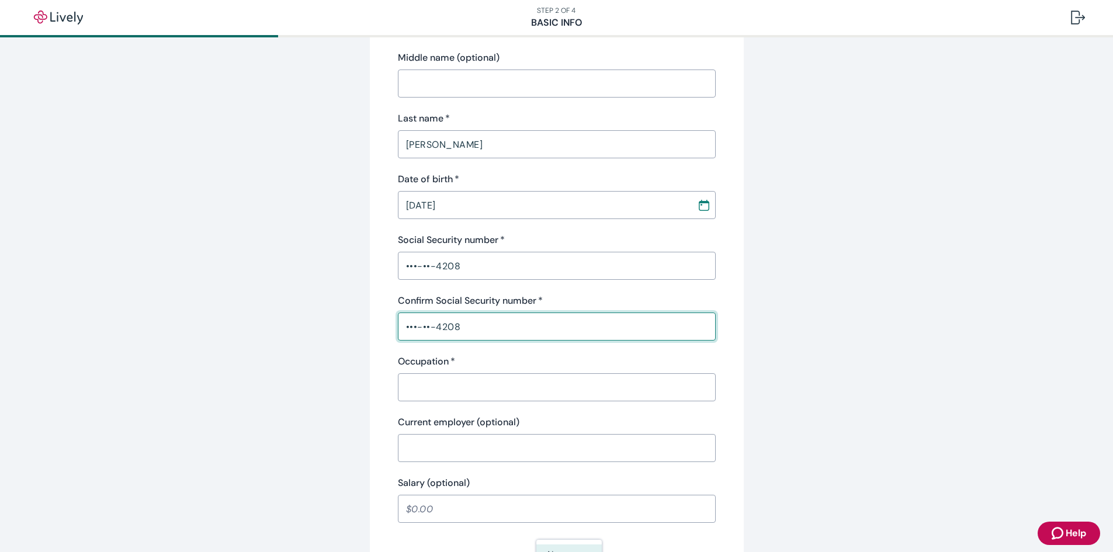
type input "•••-••-4208"
click at [442, 384] on input "Occupation   *" at bounding box center [557, 387] width 318 height 23
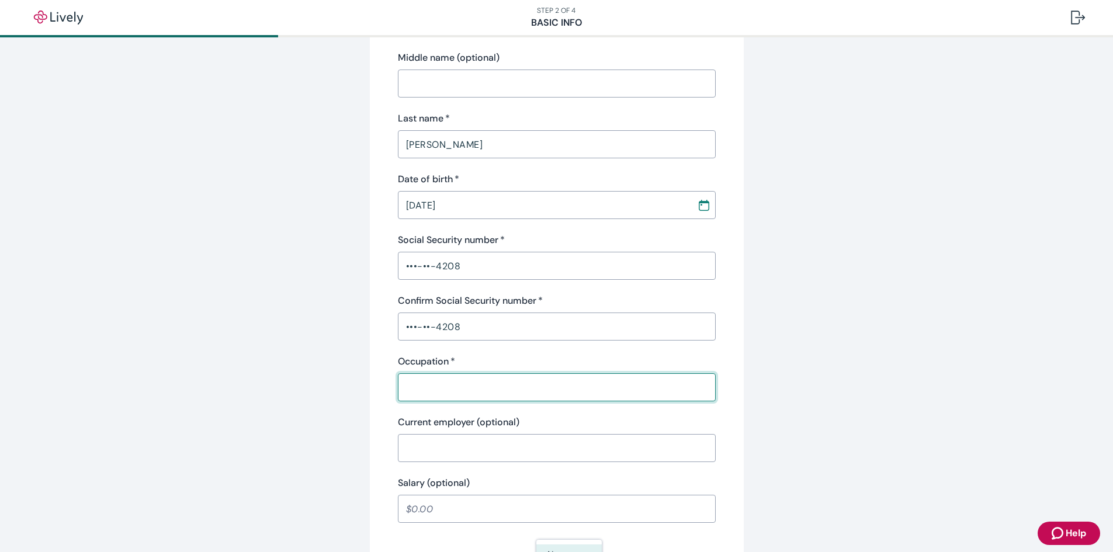
type input "Sales rep"
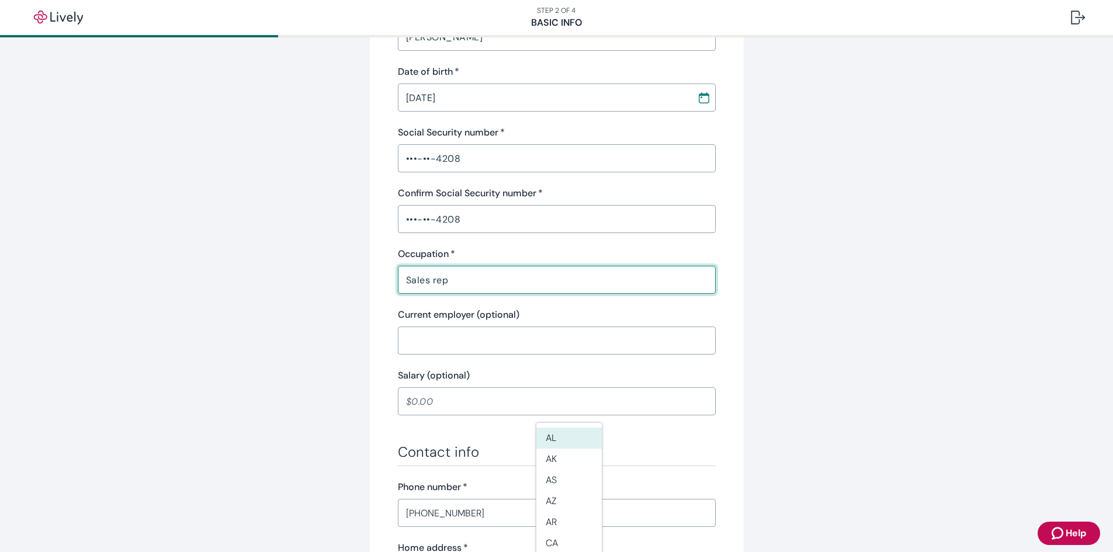
scroll to position [292, 0]
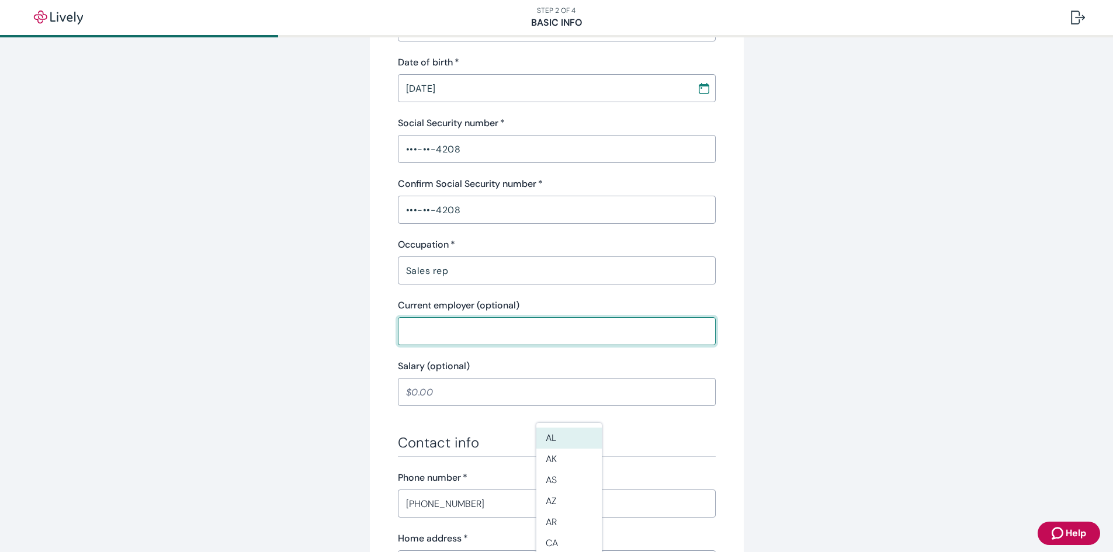
click at [474, 337] on input "Current employer (optional)" at bounding box center [557, 331] width 318 height 23
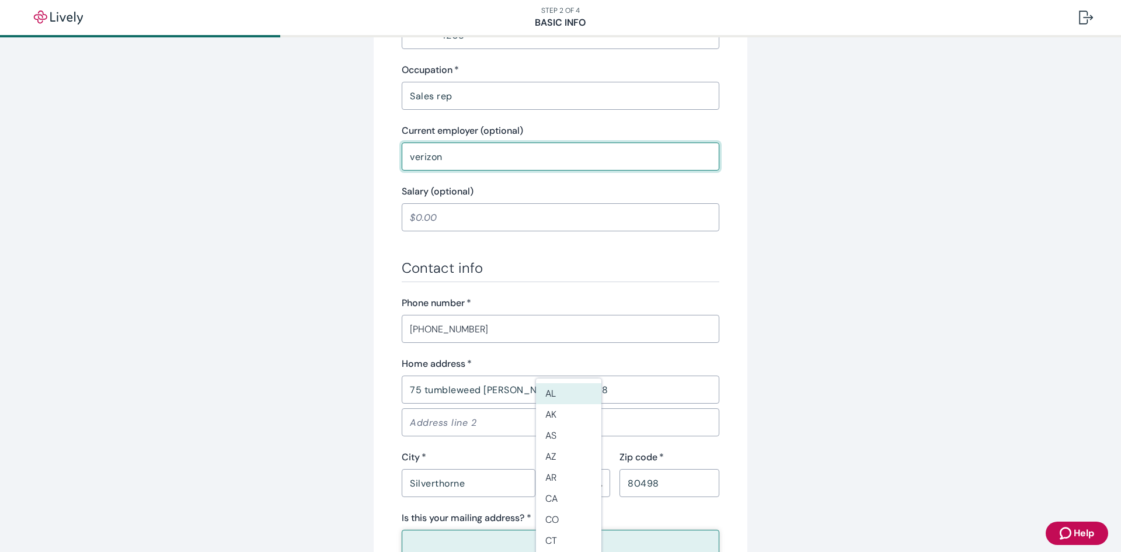
scroll to position [467, 0]
type input "verizon"
click at [450, 214] on input "Salary (optional)" at bounding box center [561, 216] width 318 height 23
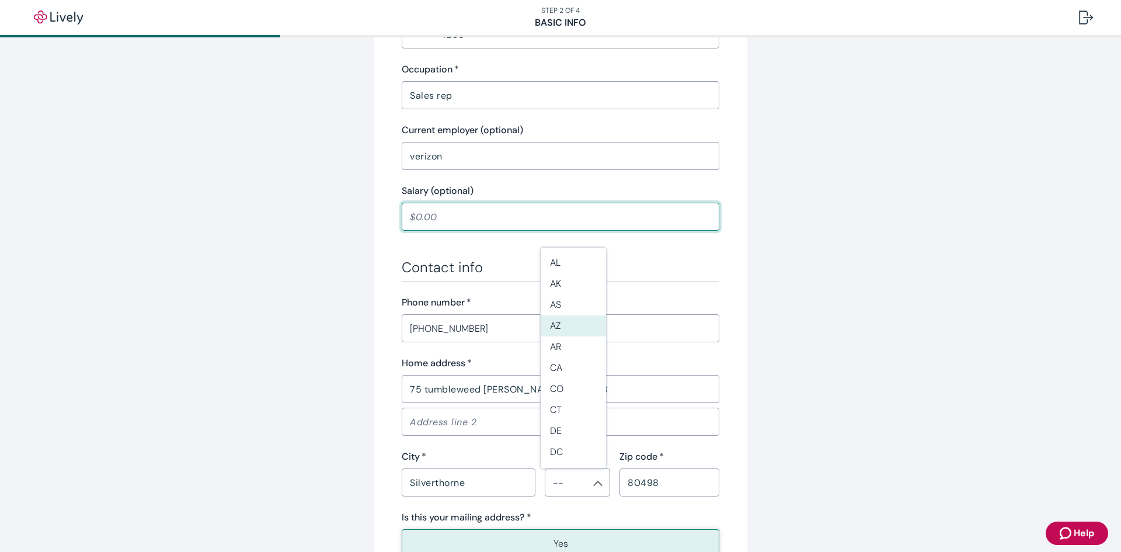
type input "20,000.00"
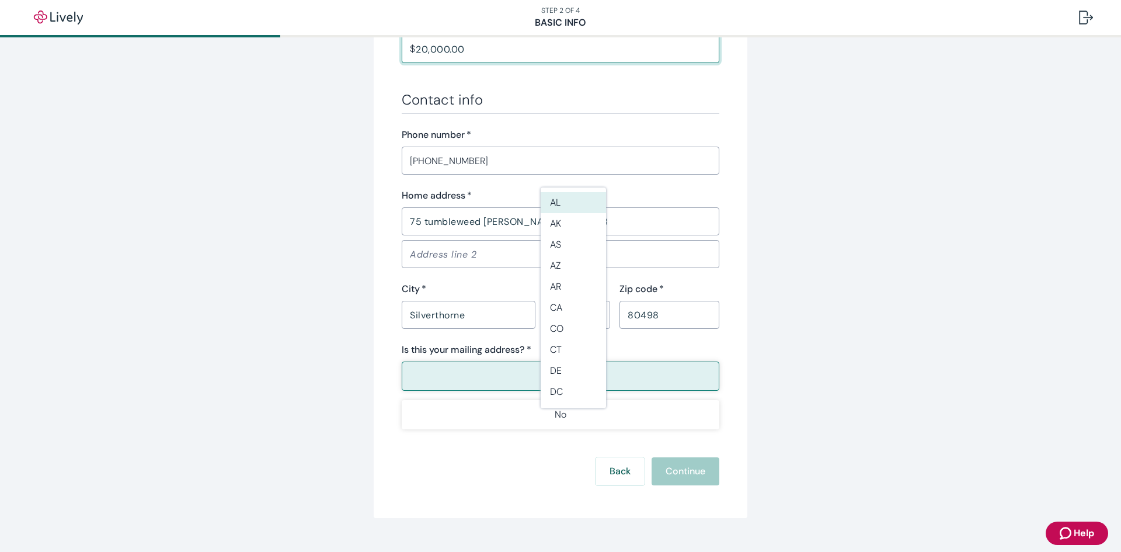
scroll to position [643, 0]
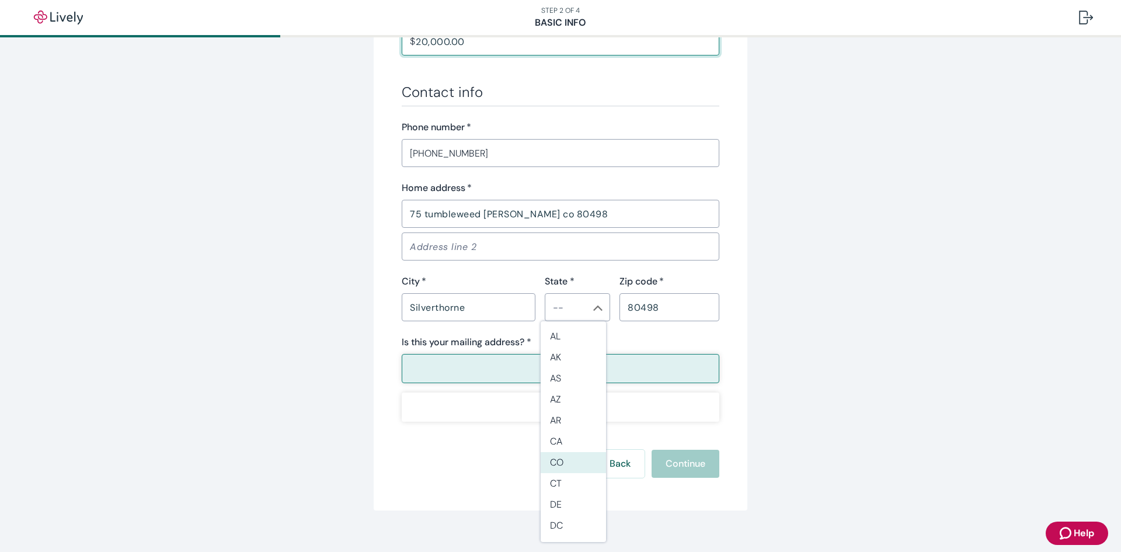
click at [558, 454] on li "CO" at bounding box center [573, 462] width 65 height 21
type input "CO"
click at [548, 374] on button "Yes" at bounding box center [561, 368] width 318 height 29
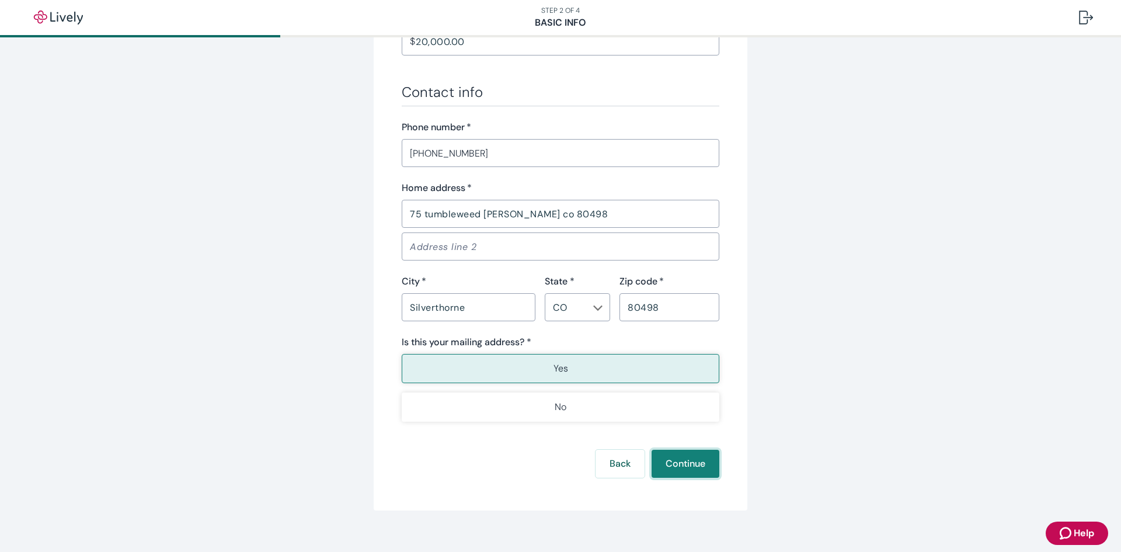
click at [654, 463] on button "Continue" at bounding box center [686, 464] width 68 height 28
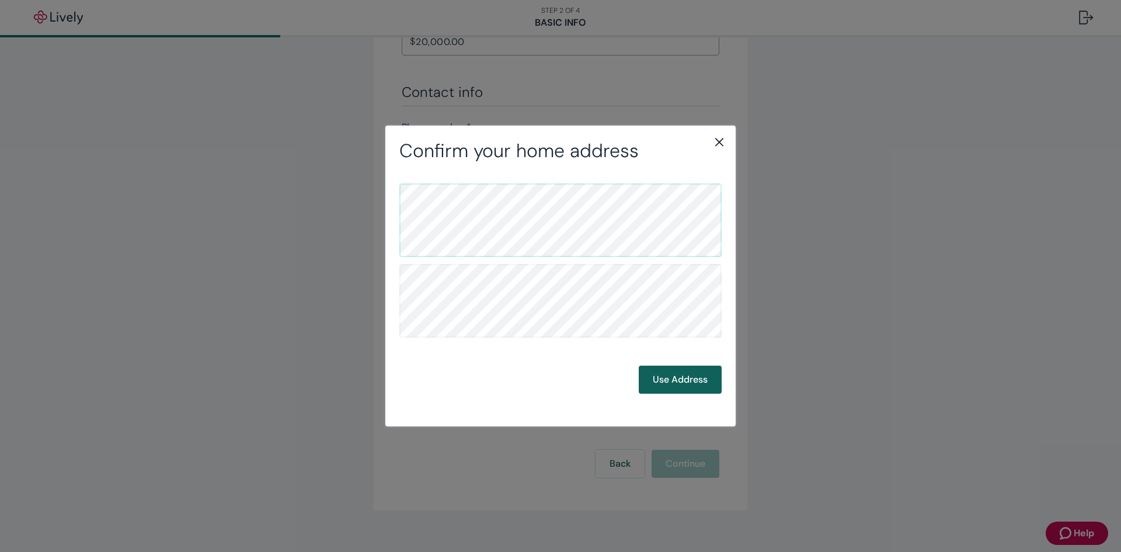
click at [659, 388] on button "Use Address" at bounding box center [680, 380] width 83 height 28
click at [669, 390] on button "Use Address" at bounding box center [680, 380] width 83 height 28
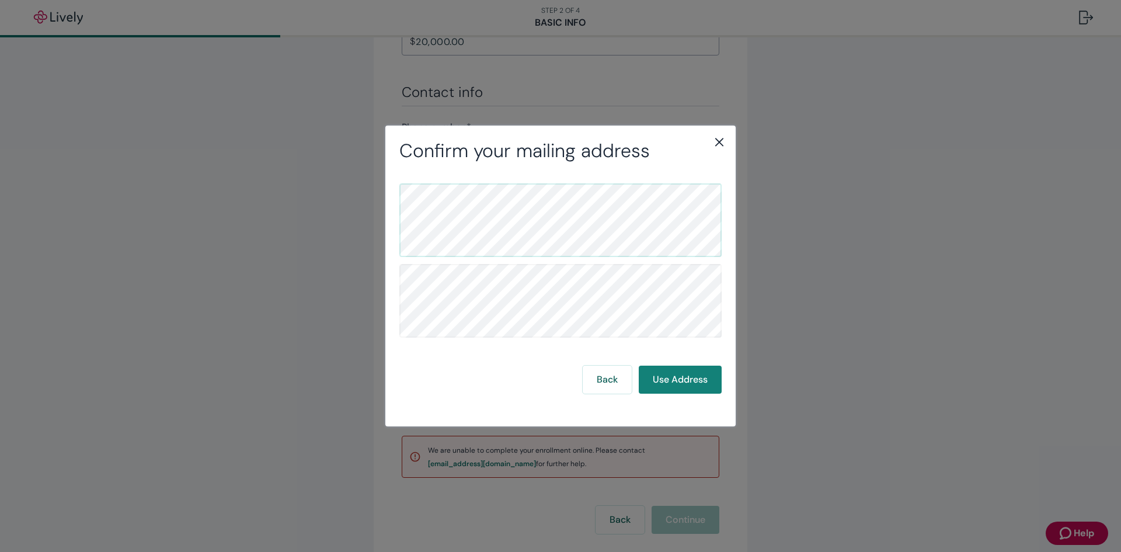
click at [714, 145] on icon "close" at bounding box center [720, 142] width 14 height 14
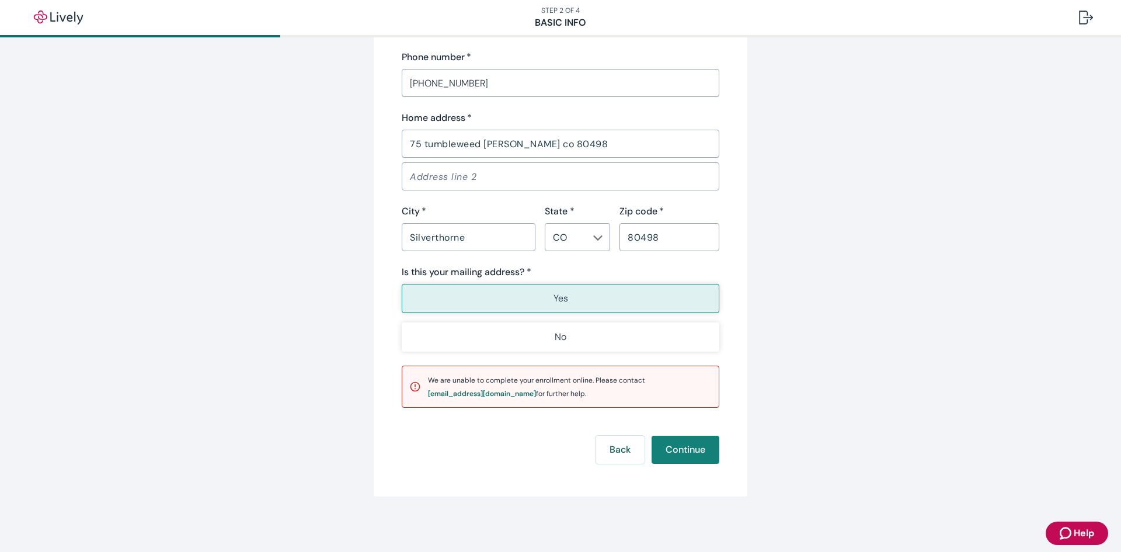
scroll to position [713, 0]
click at [596, 442] on button "Back" at bounding box center [620, 449] width 49 height 28
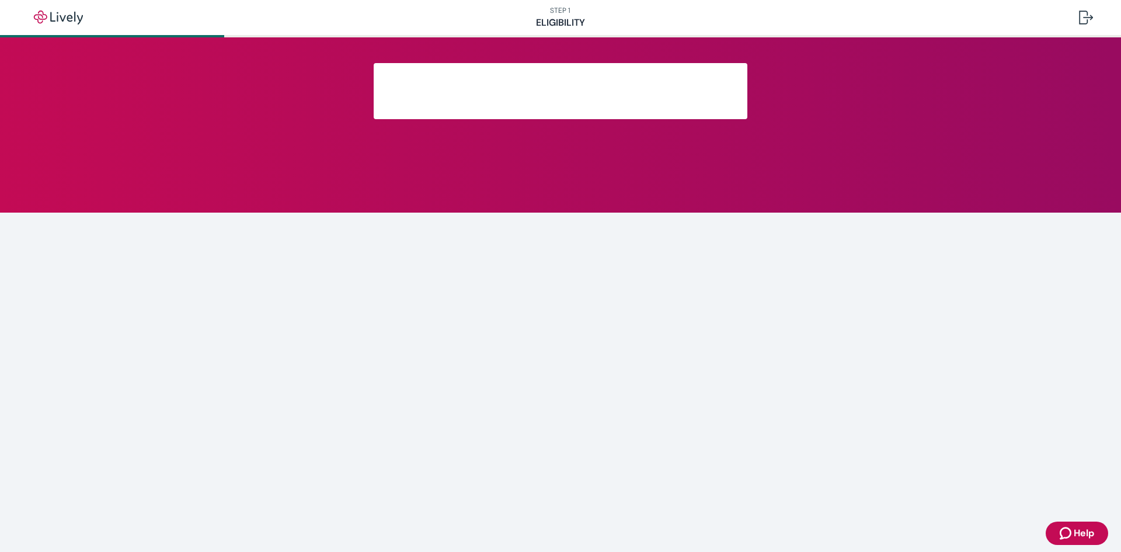
click at [596, 441] on main at bounding box center [560, 294] width 1121 height 515
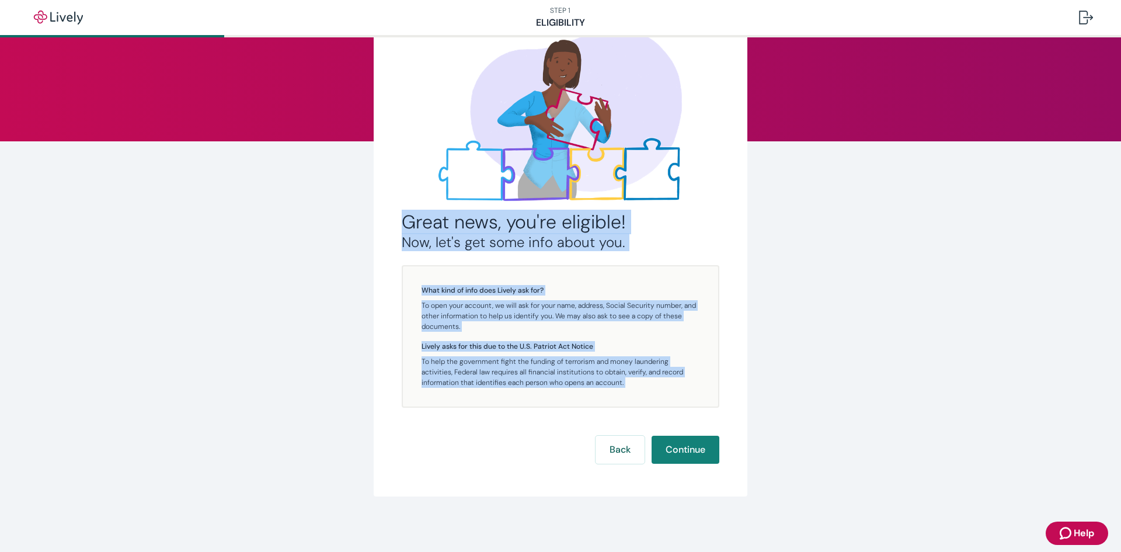
scroll to position [72, 0]
click at [623, 468] on div "Great news, you're eligible! Now, let's get some info about you. What kind of i…" at bounding box center [561, 243] width 374 height 505
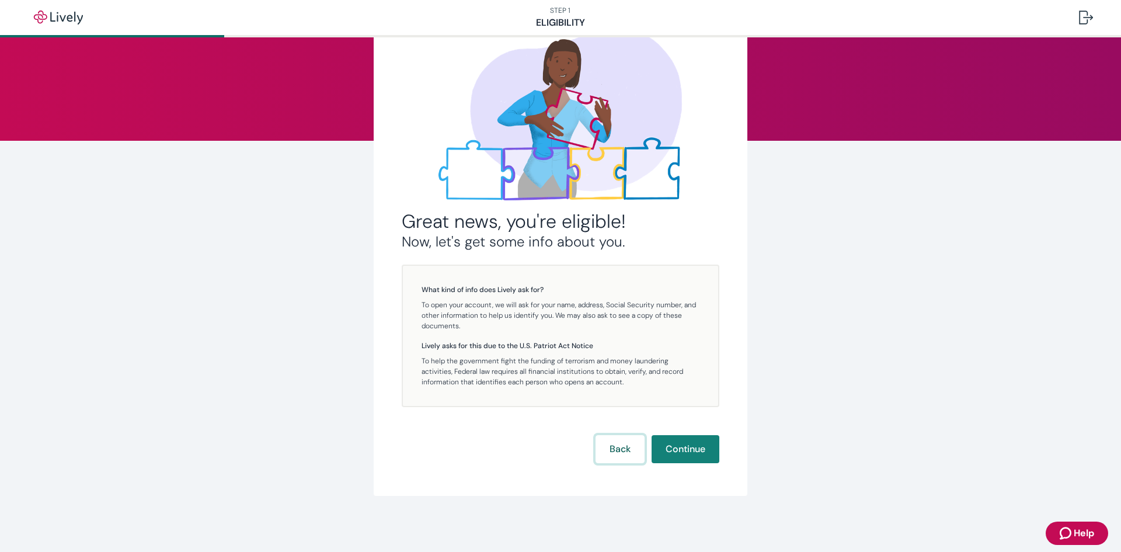
click at [623, 458] on button "Back" at bounding box center [620, 449] width 49 height 28
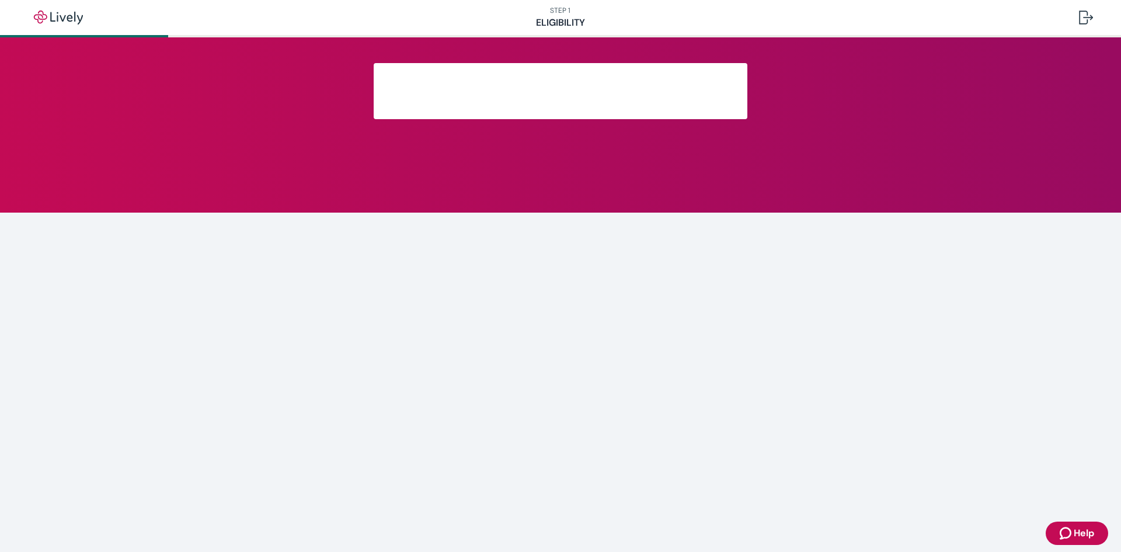
click at [623, 457] on main at bounding box center [560, 294] width 1121 height 515
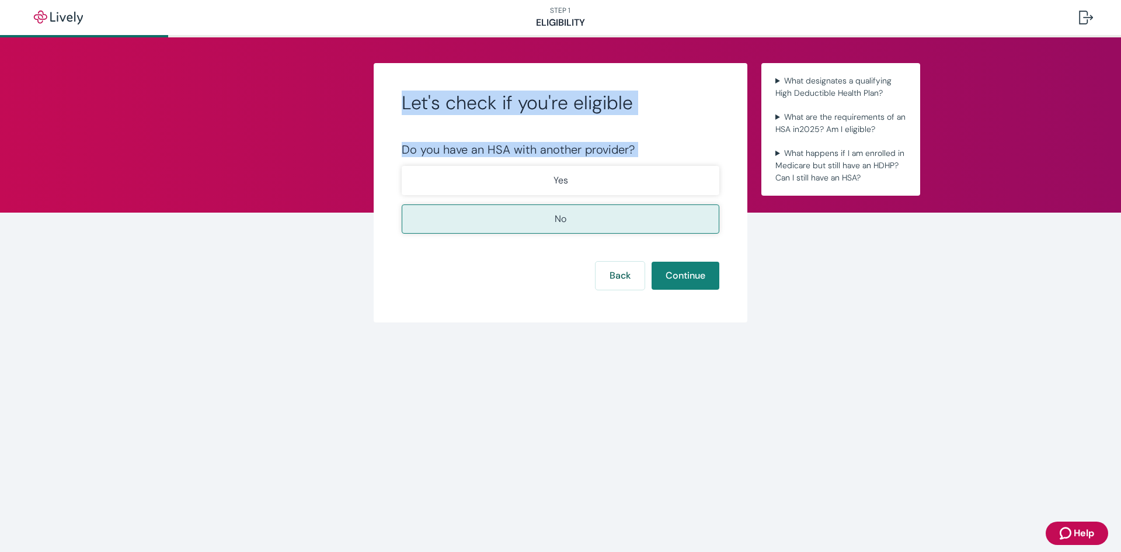
click at [623, 457] on main "Let's check if you're eligible Do you have an HSA with another provider? Yes No…" at bounding box center [560, 294] width 1121 height 515
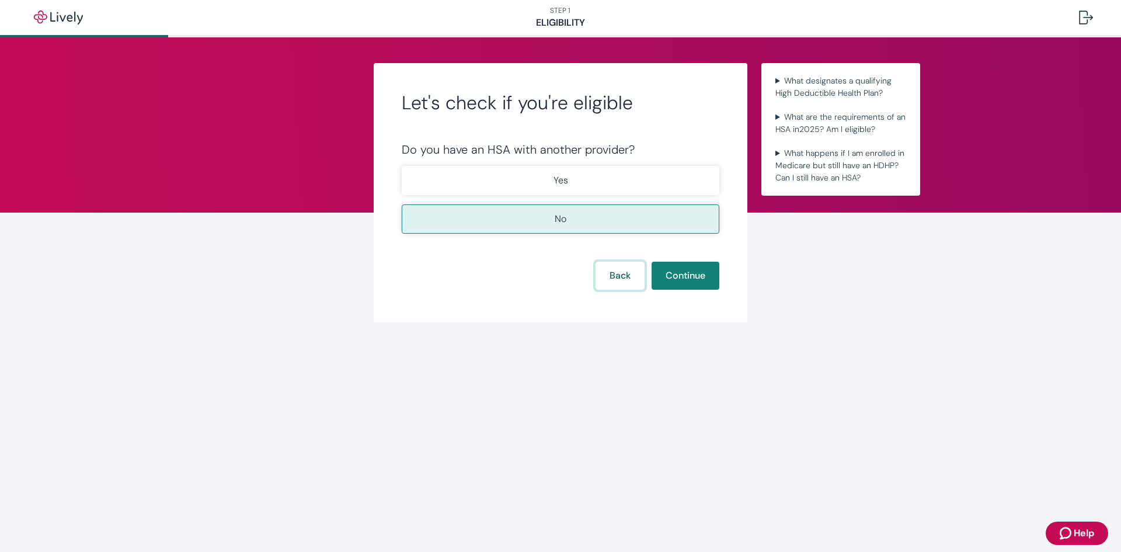
click at [632, 268] on button "Back" at bounding box center [620, 276] width 49 height 28
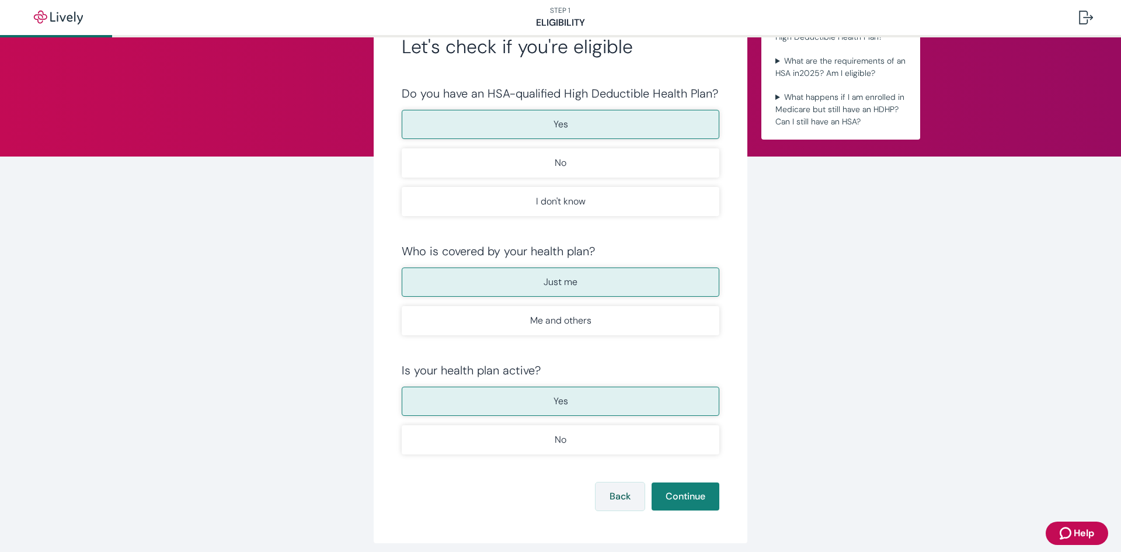
scroll to position [103, 0]
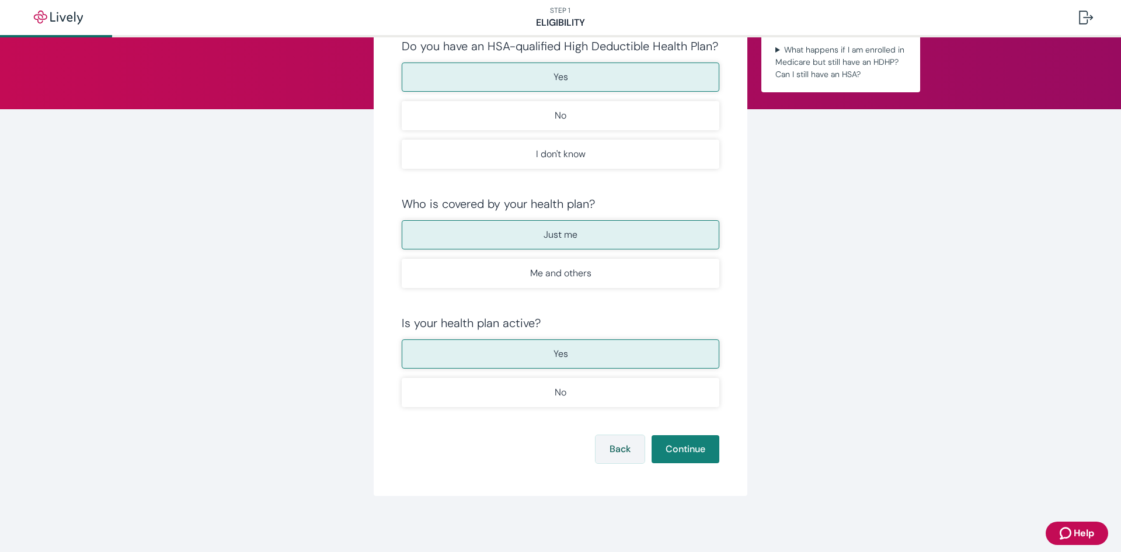
click at [626, 435] on form "Do you have an HSA-qualified High Deductible Health Plan? Yes No I don't know W…" at bounding box center [561, 251] width 318 height 424
click at [621, 443] on button "Back" at bounding box center [620, 449] width 49 height 28
